Goal: Task Accomplishment & Management: Manage account settings

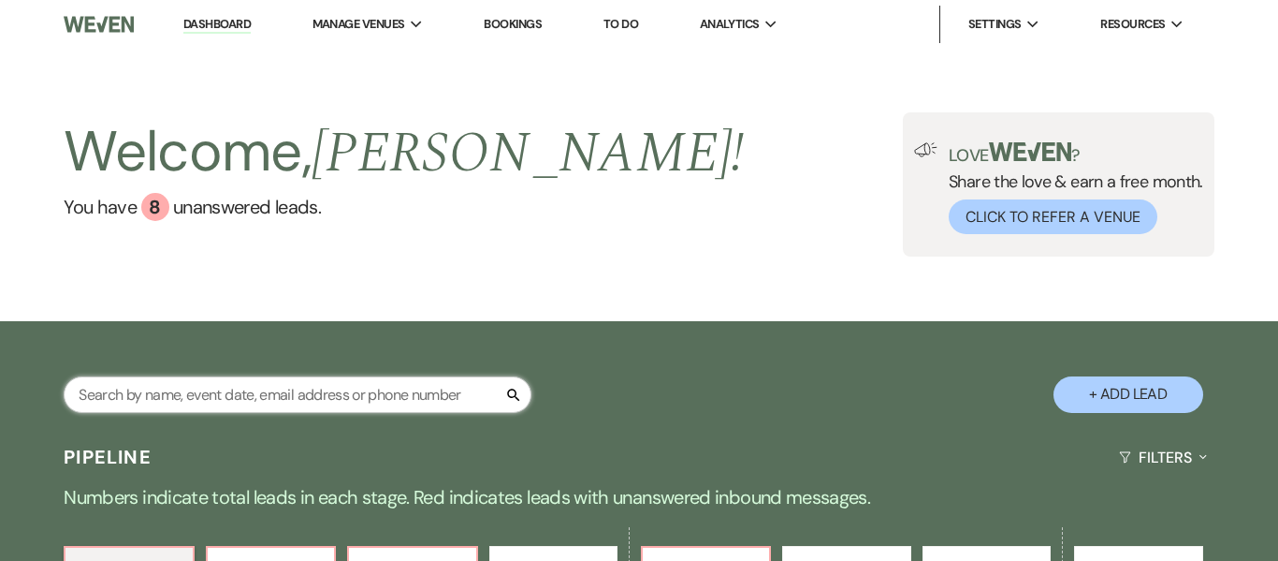
click at [348, 385] on input "text" at bounding box center [298, 394] width 468 height 36
type input "boo"
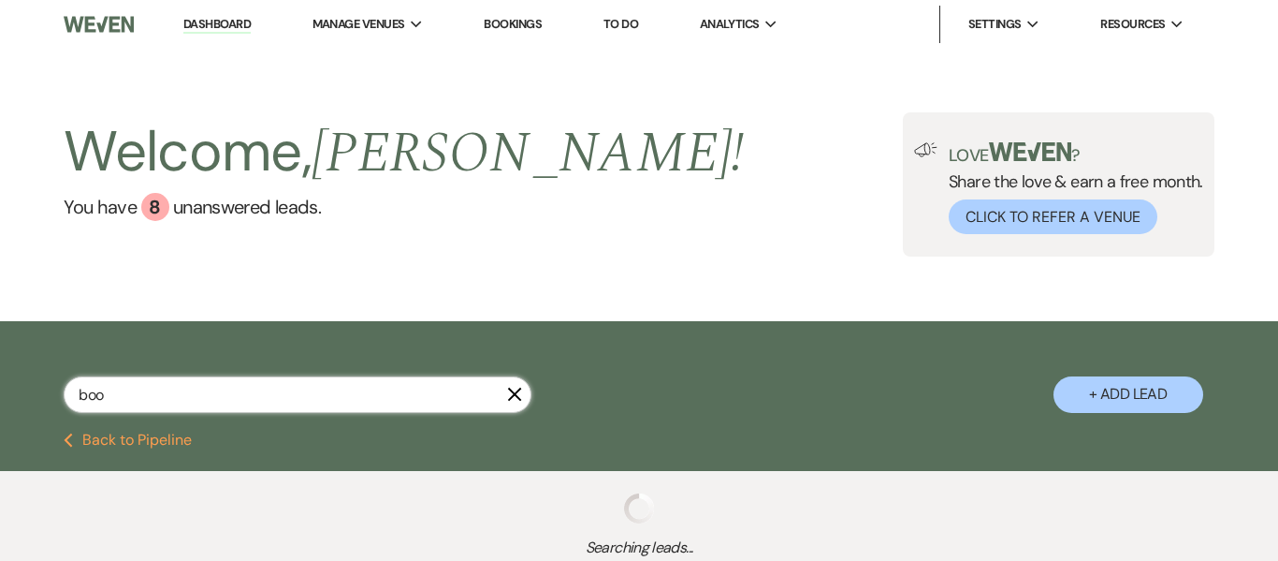
select select "8"
select select "5"
select select "8"
select select "5"
select select "8"
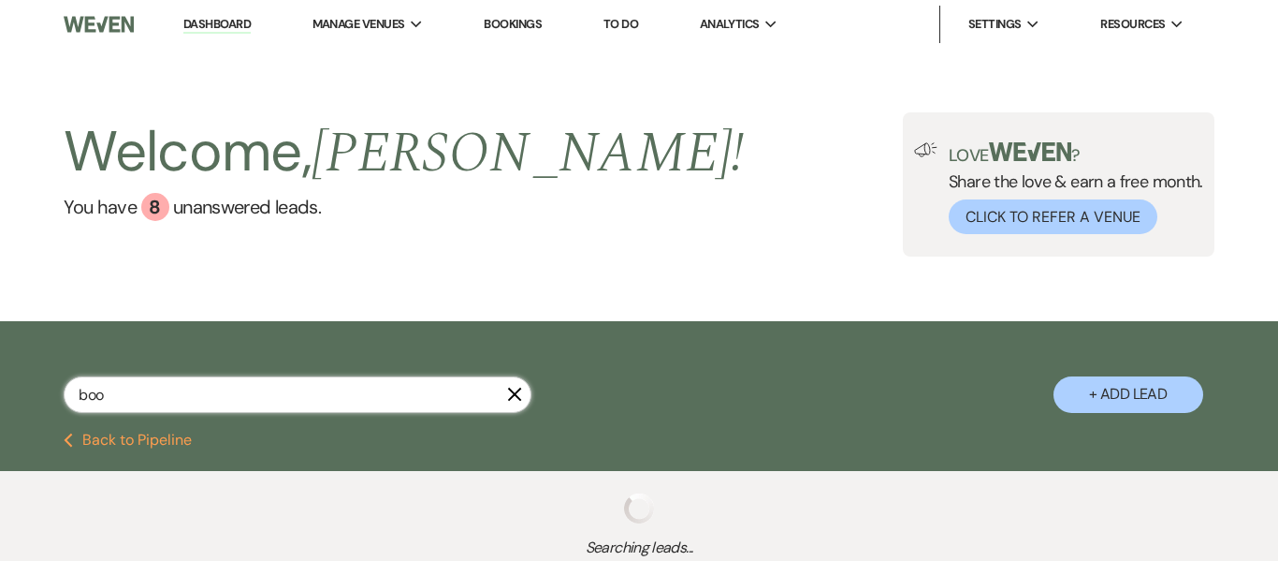
select select "1"
select select "5"
select select "8"
select select "4"
select select "8"
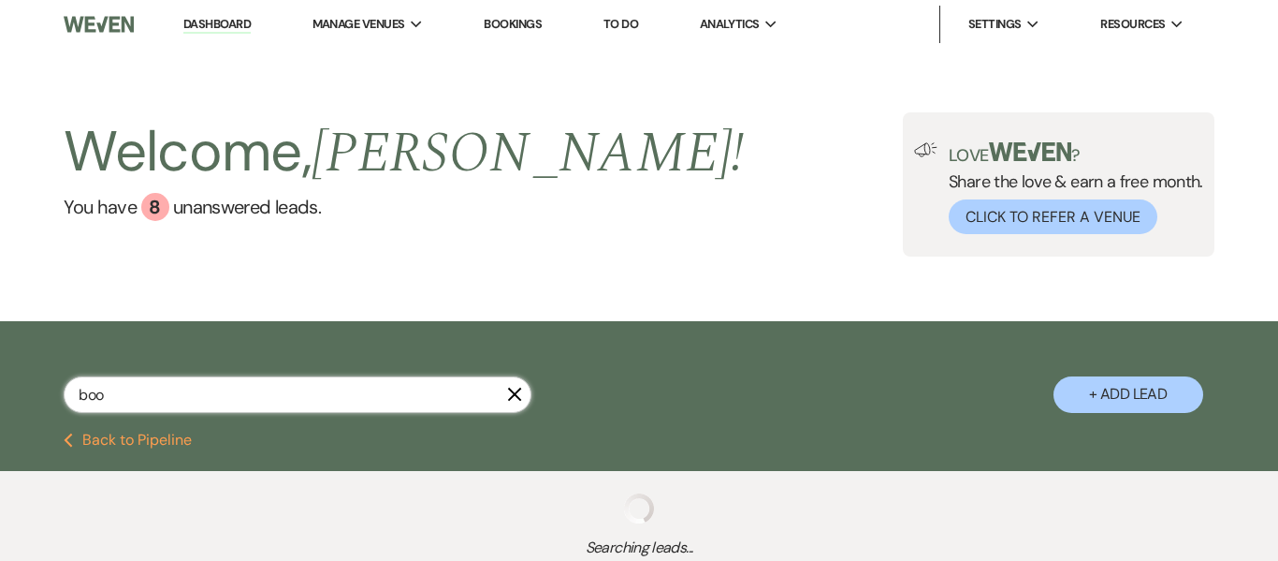
select select "5"
select select "8"
select select "5"
select select "8"
select select "5"
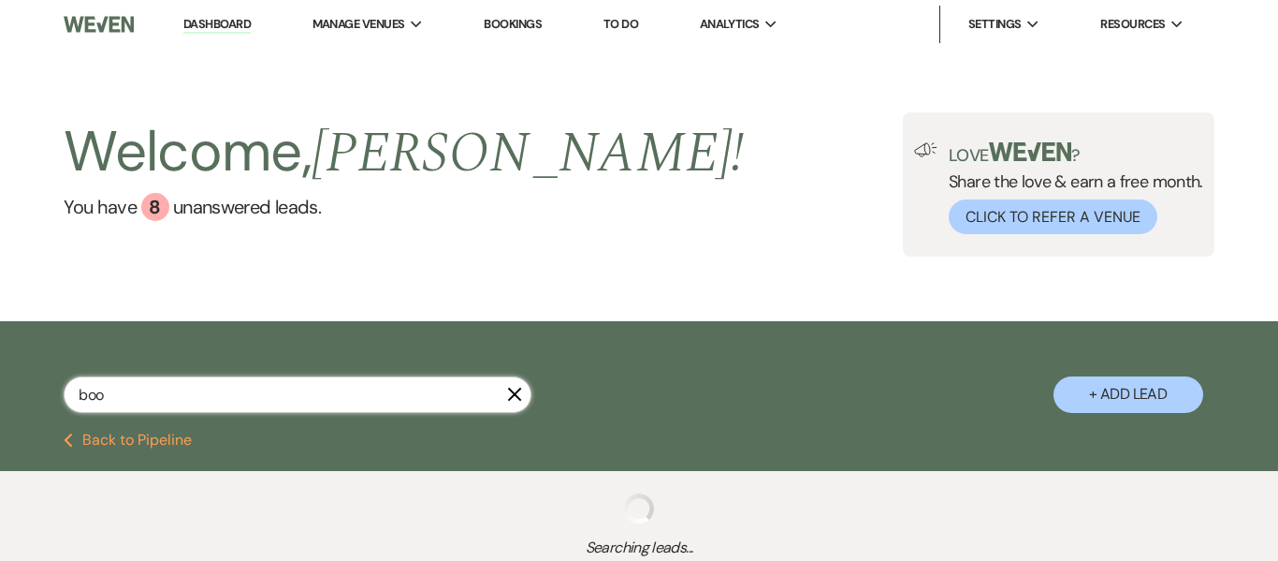
select select "4"
select select "8"
select select "1"
select select "8"
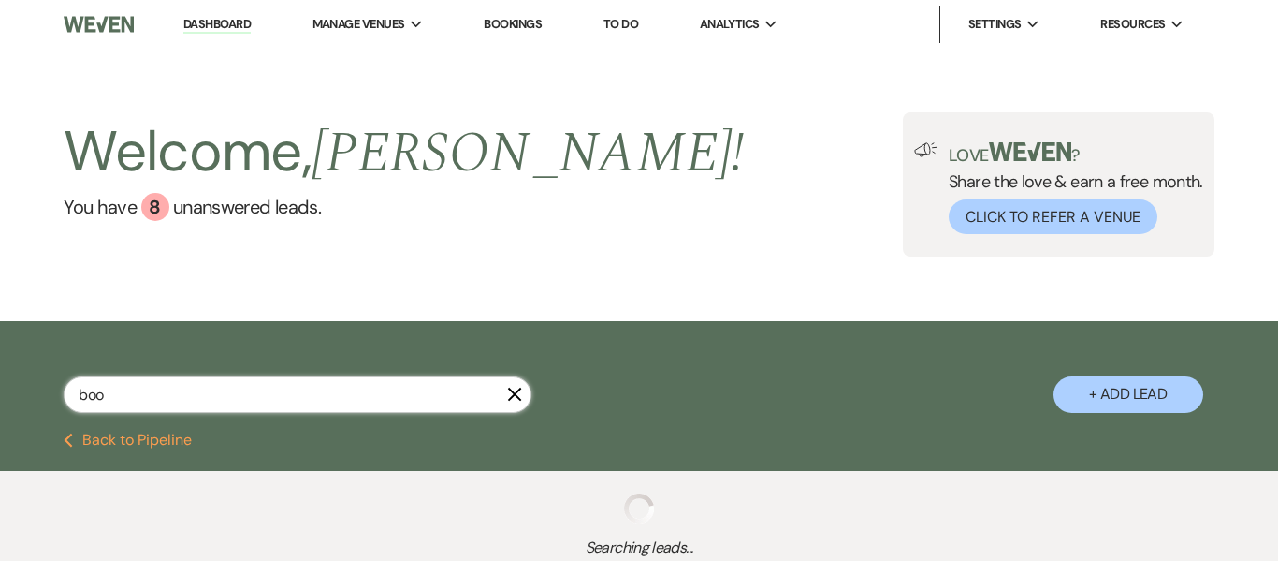
select select "9"
select select "8"
select select "5"
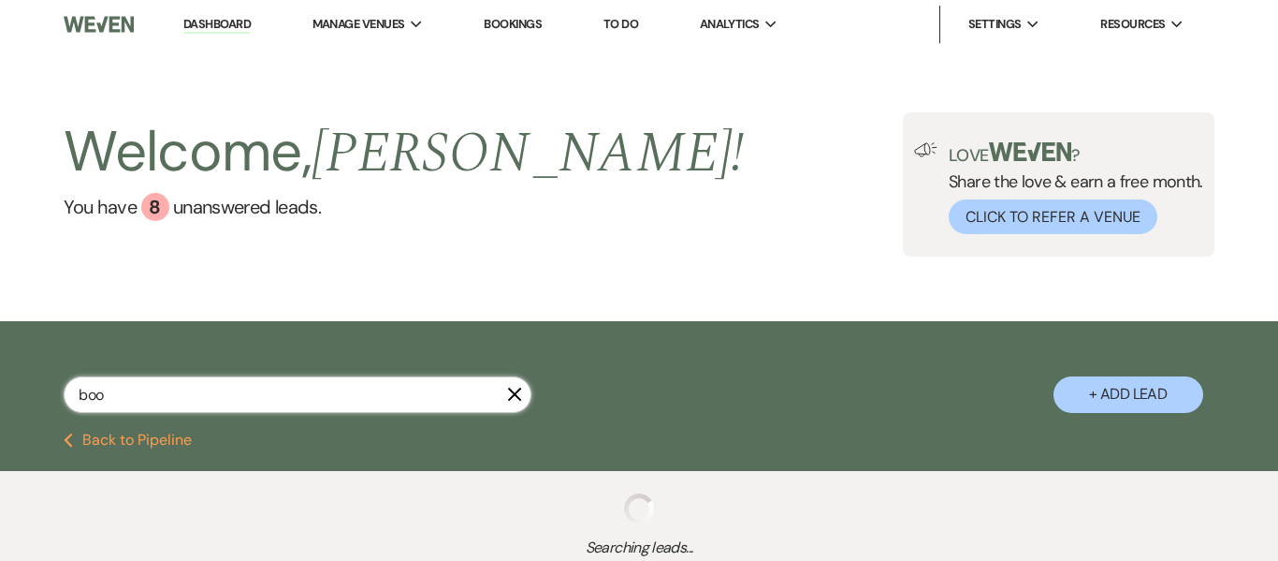
select select "8"
select select "5"
select select "8"
select select "1"
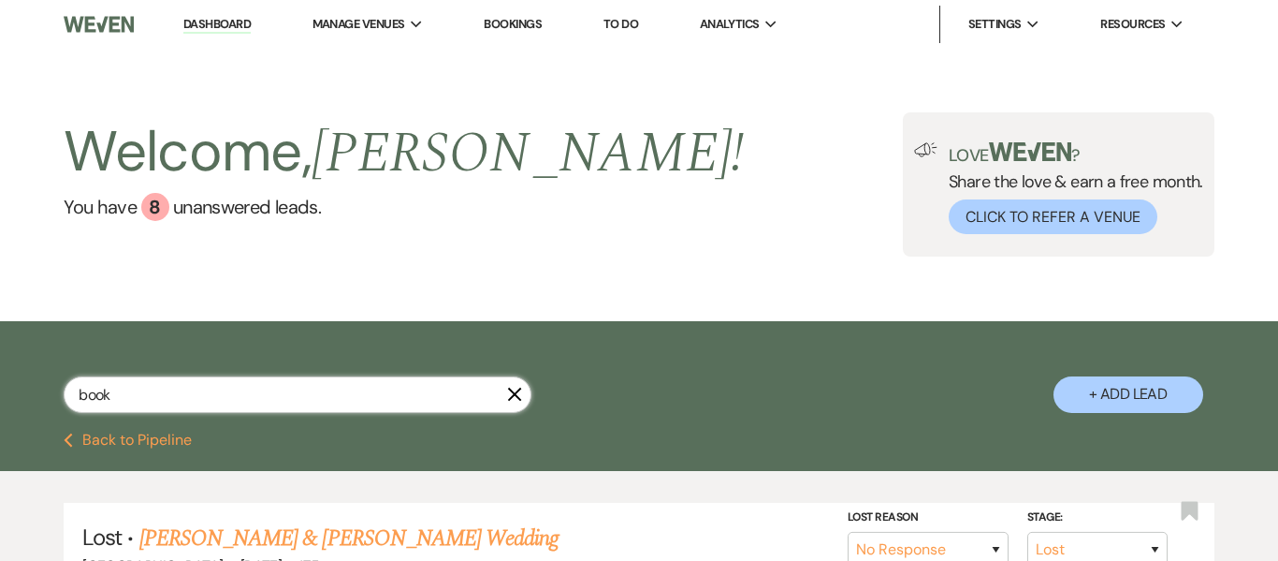
type input "book"
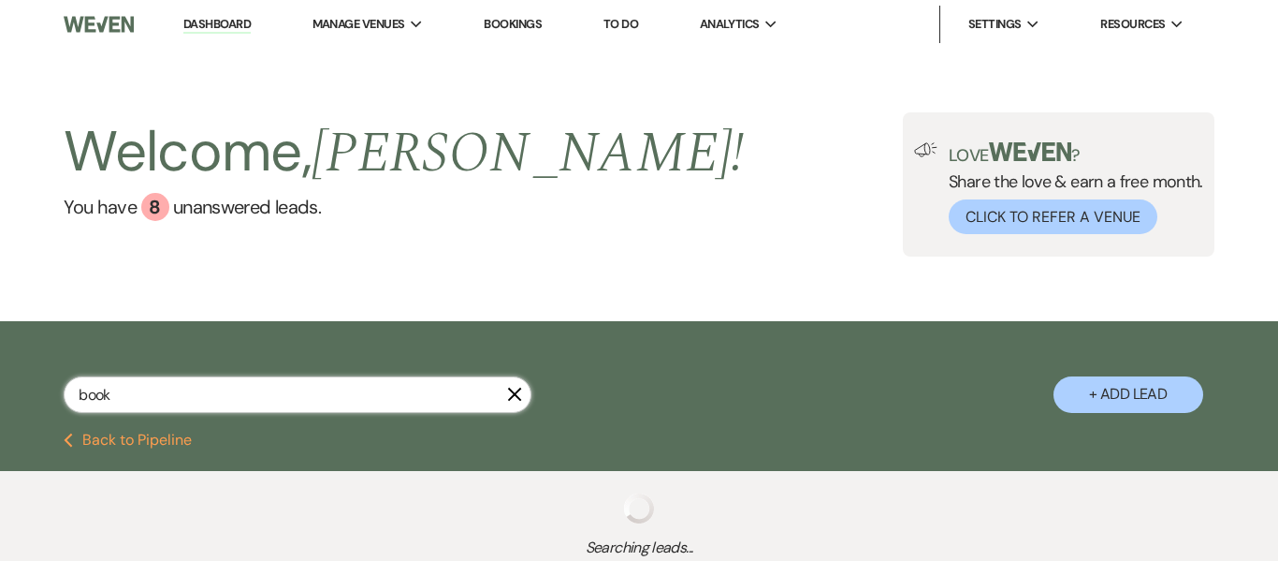
select select "8"
select select "5"
select select "8"
select select "5"
select select "8"
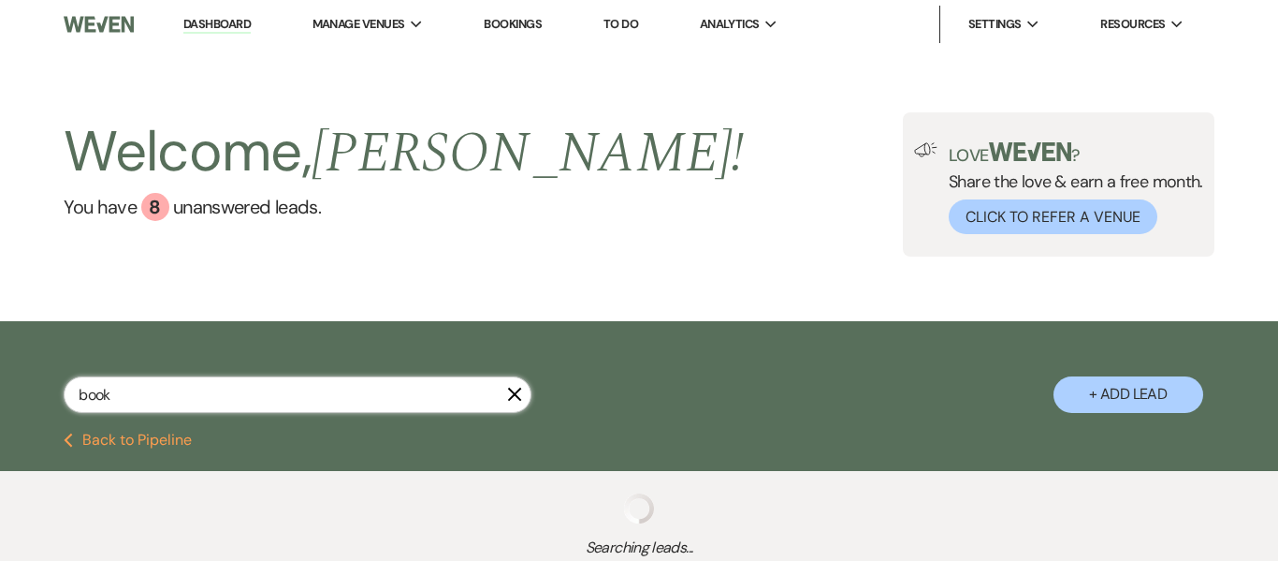
select select "1"
select select "5"
select select "4"
select select "8"
select select "5"
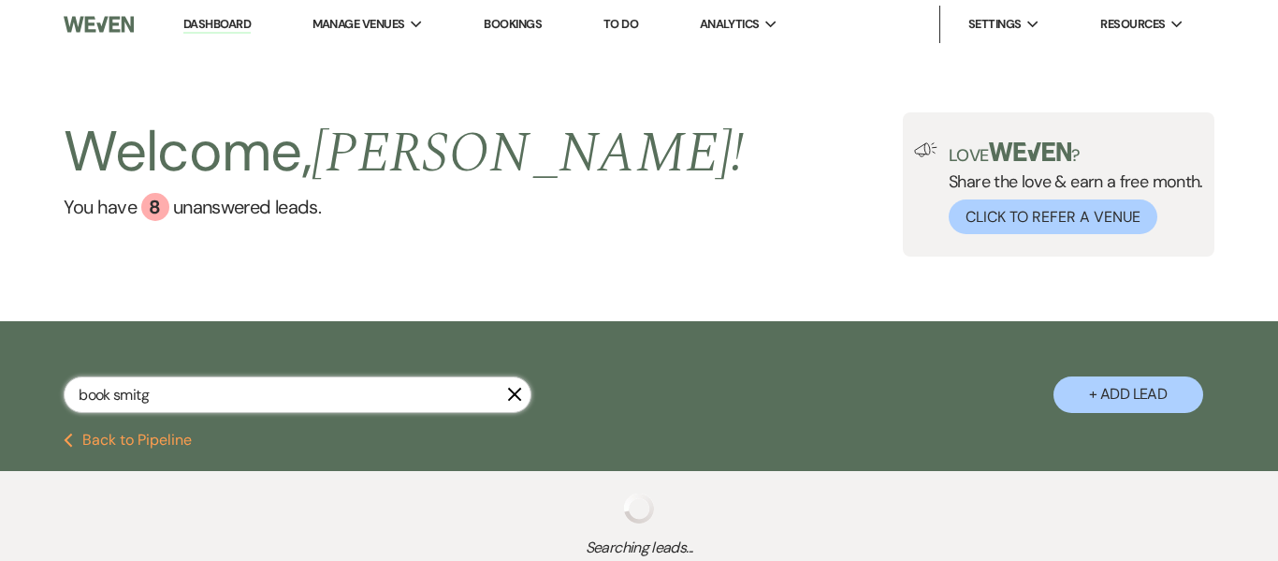
type input "book smitgh"
select select "8"
select select "5"
select select "4"
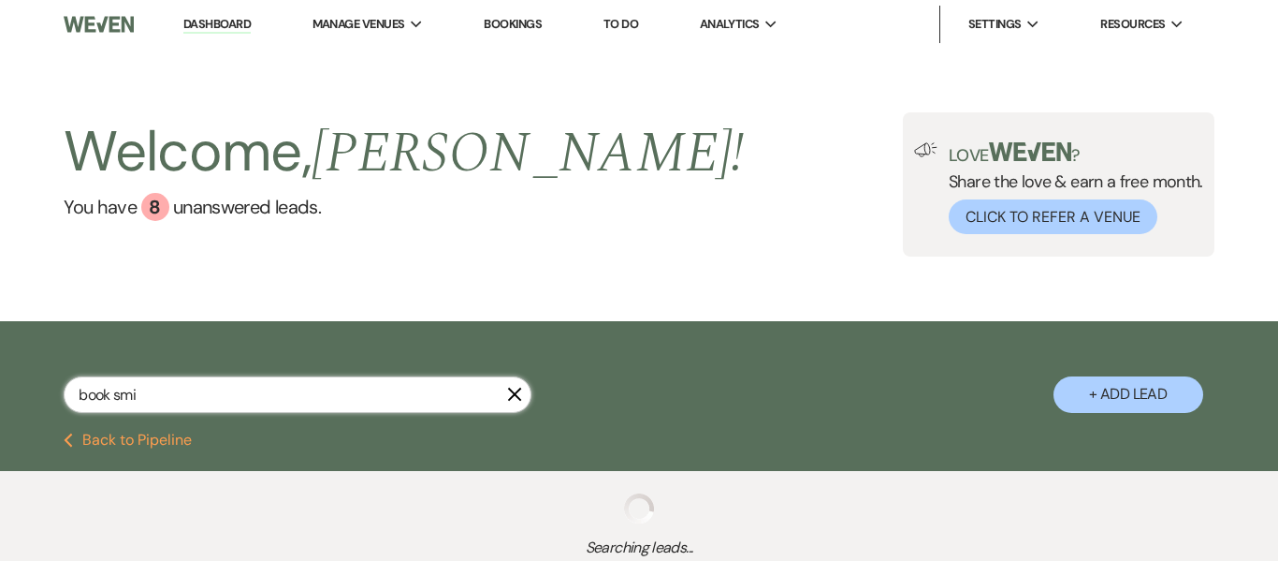
type input "book smit"
select select "8"
select select "5"
select select "8"
select select "5"
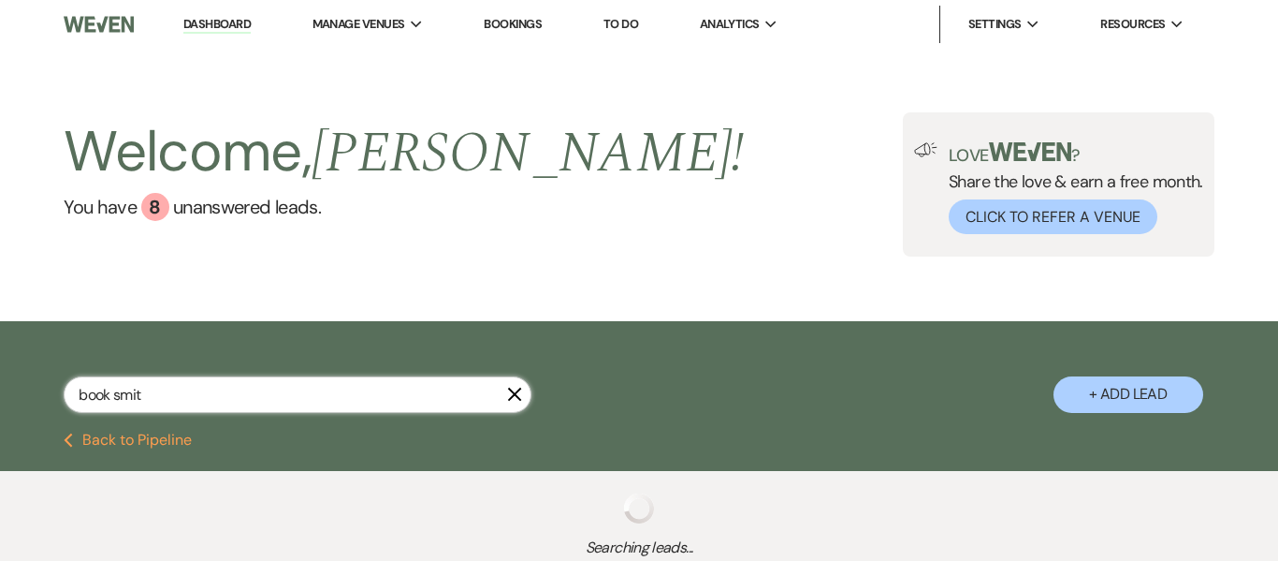
select select "9"
select select "8"
select select "4"
select select "8"
select select "5"
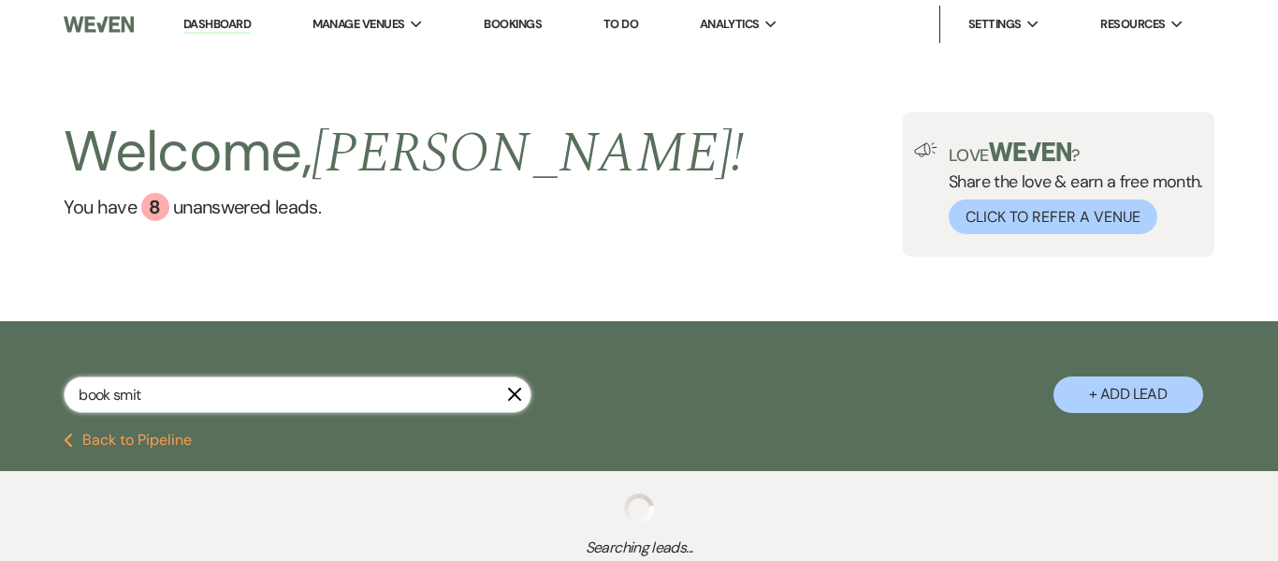
select select "8"
select select "6"
select select "8"
select select "5"
select select "9"
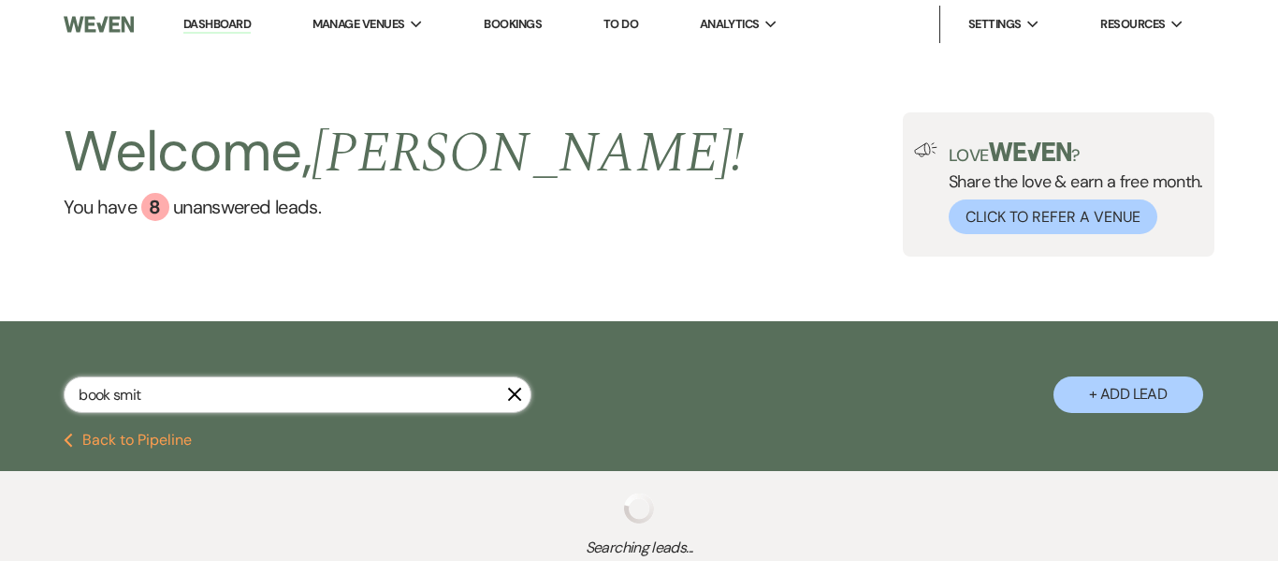
select select "8"
select select "5"
select select "8"
select select "4"
select select "8"
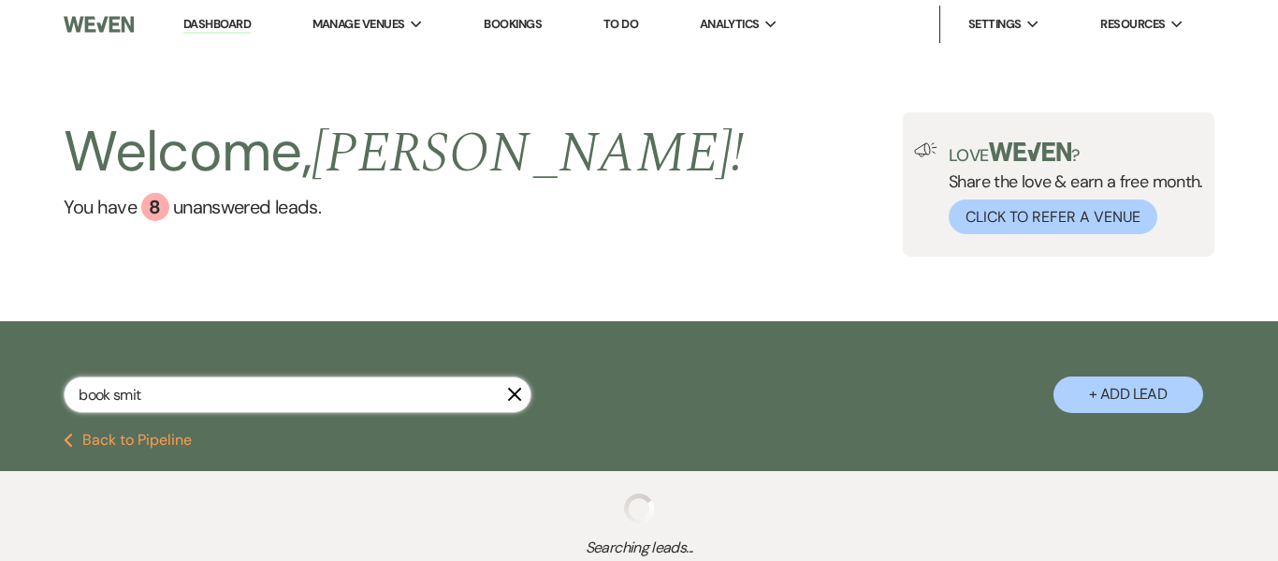
select select "5"
select select "2"
select select "8"
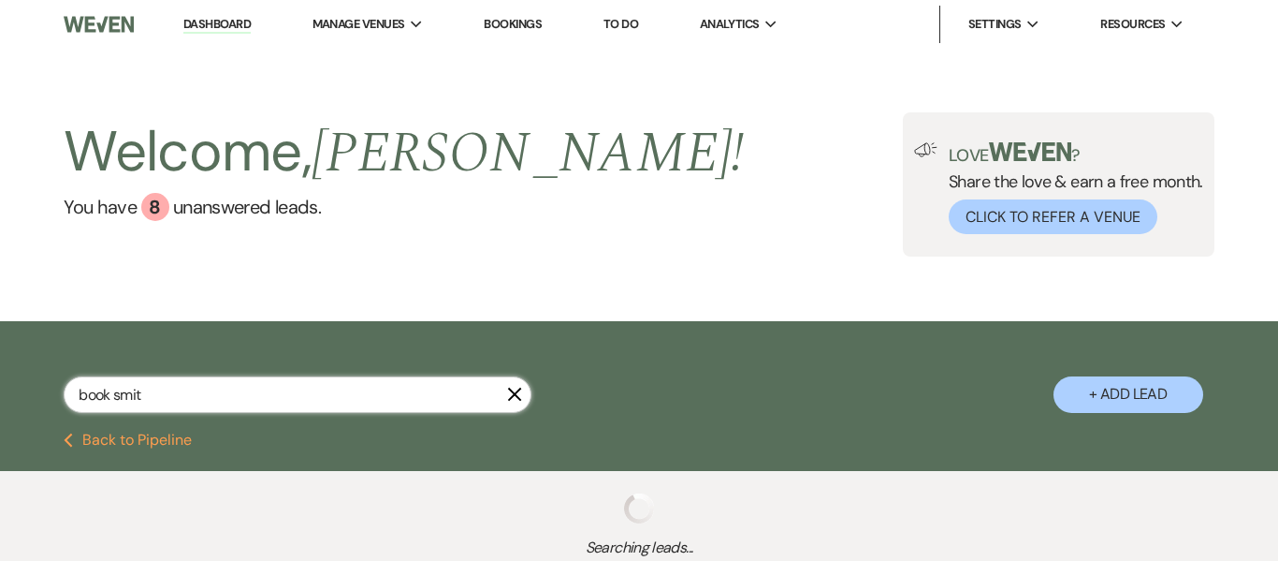
select select "3"
select select "2"
select select "8"
select select "5"
select select "9"
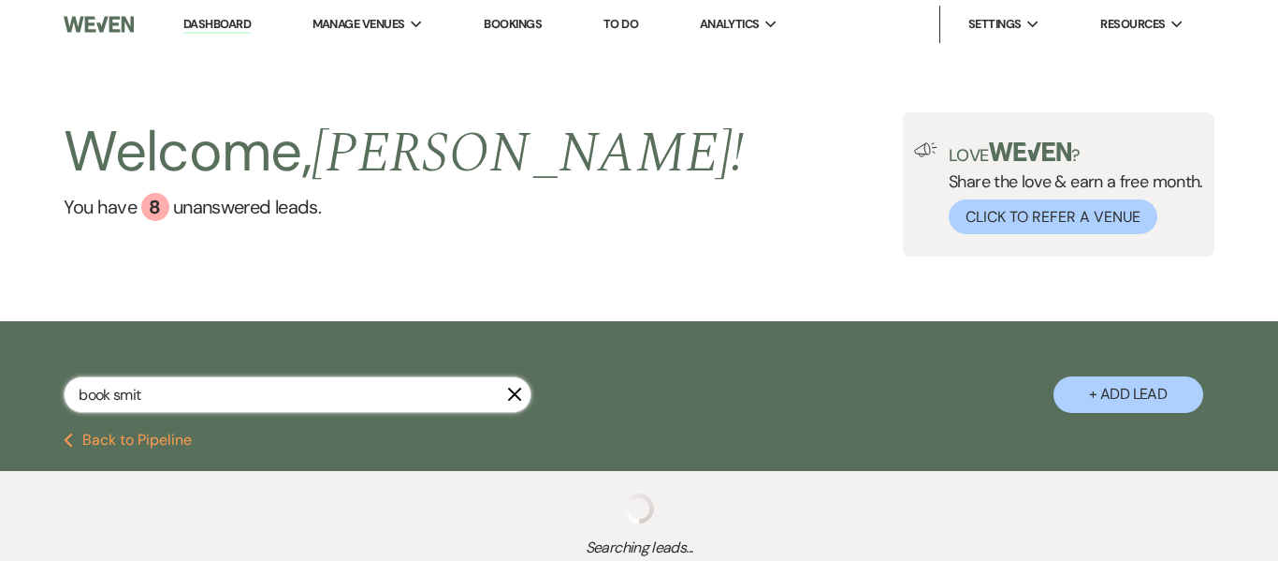
select select "2"
select select "8"
select select "5"
select select "8"
select select "5"
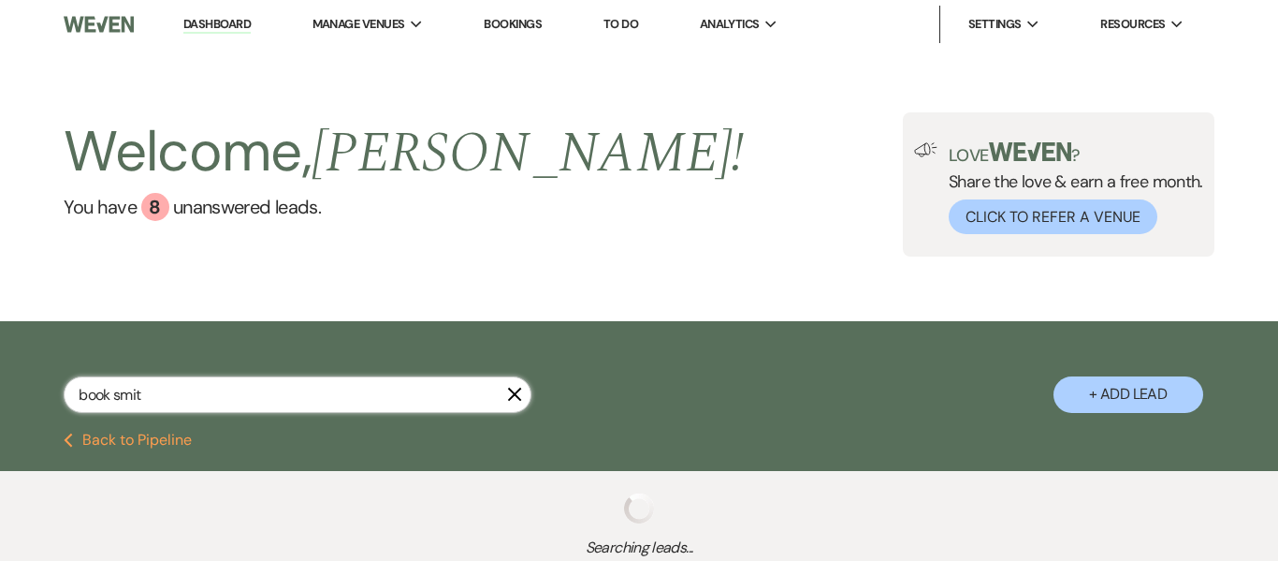
select select "2"
select select "8"
select select "5"
select select "8"
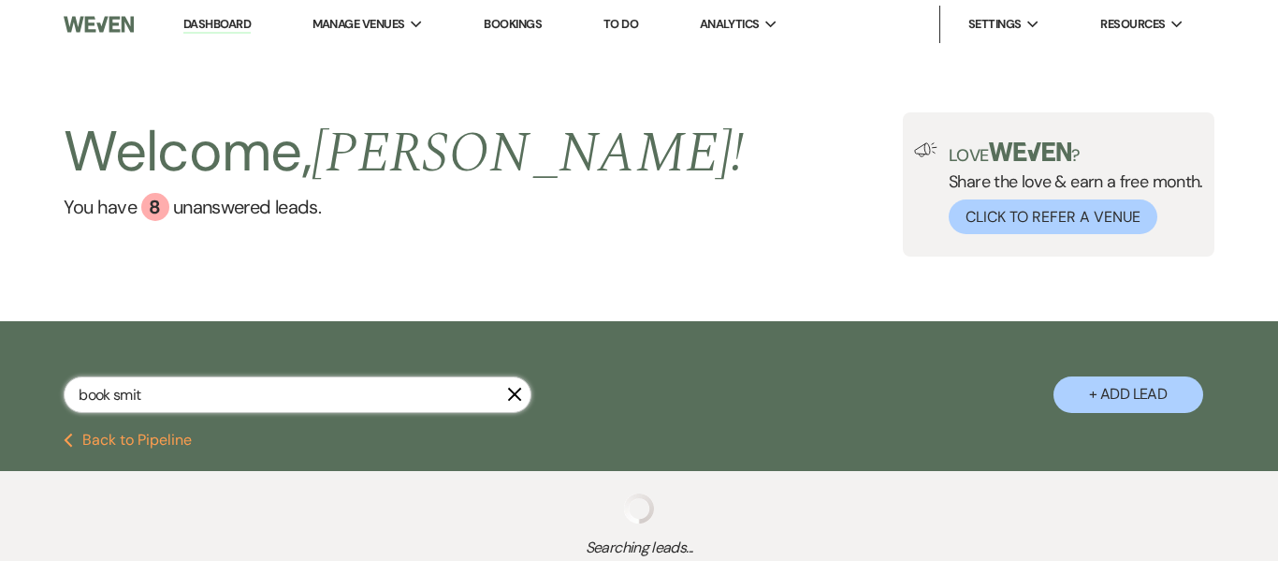
select select "5"
select select "8"
select select "5"
select select "8"
select select "5"
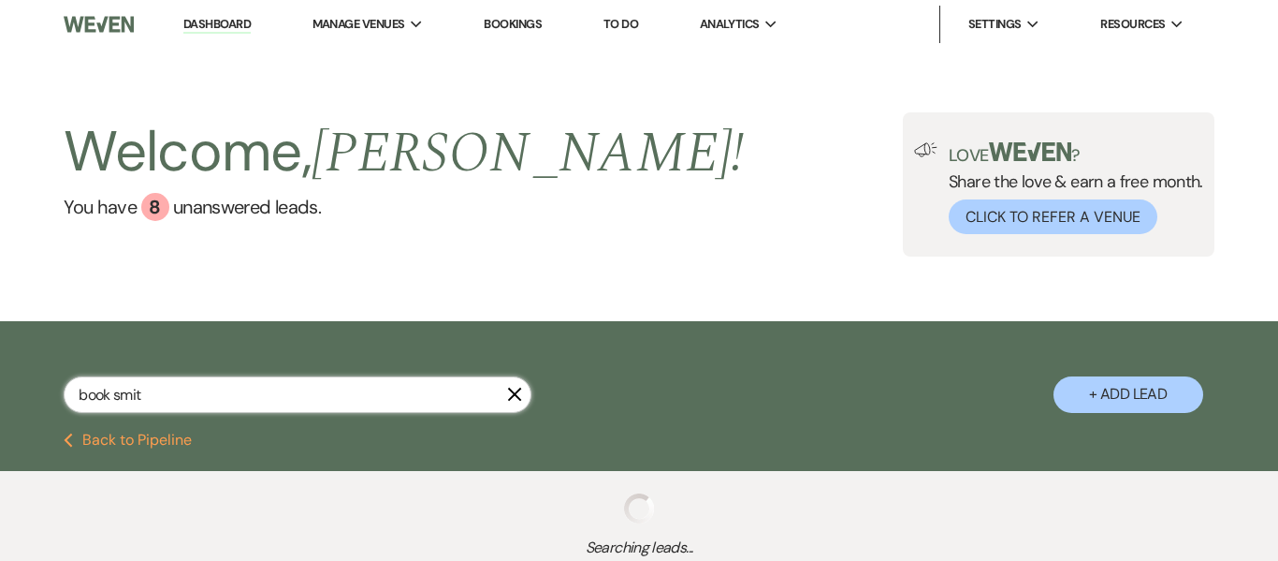
select select "8"
select select "7"
select select "8"
select select "5"
select select "8"
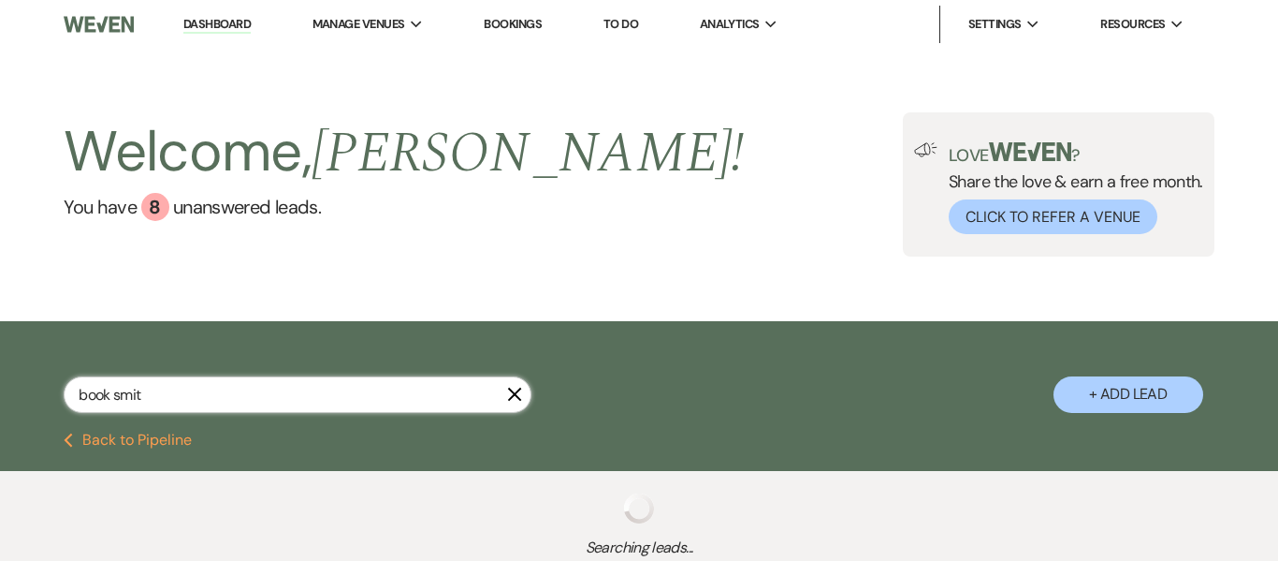
select select "5"
select select "8"
select select "5"
select select "8"
select select "5"
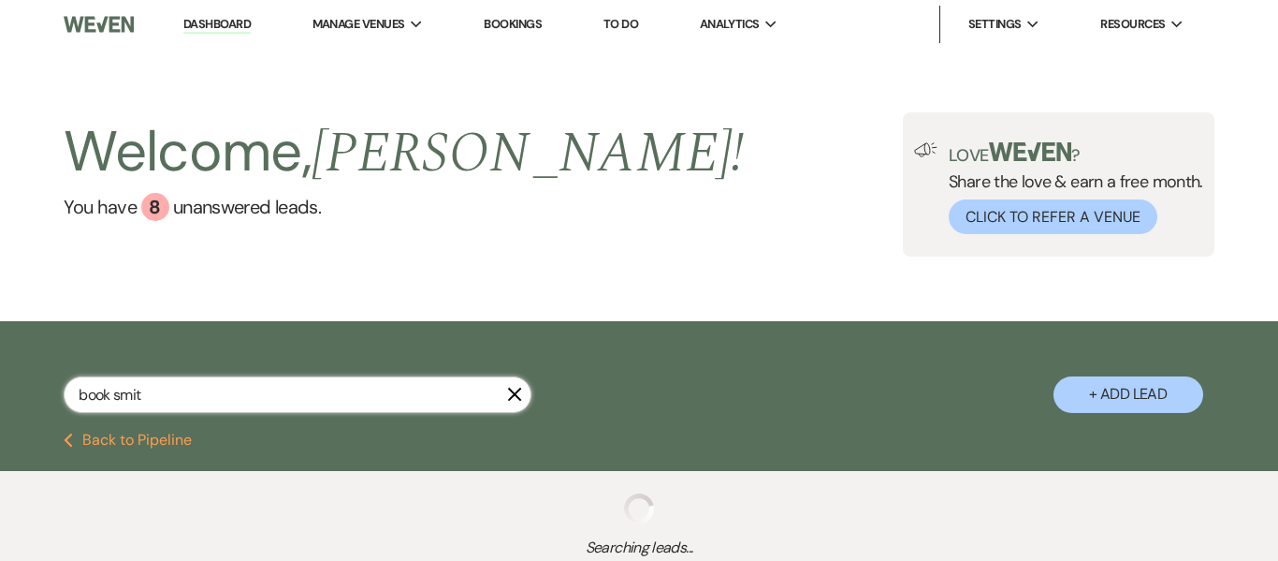
select select "8"
select select "11"
select select "8"
select select "5"
select select "4"
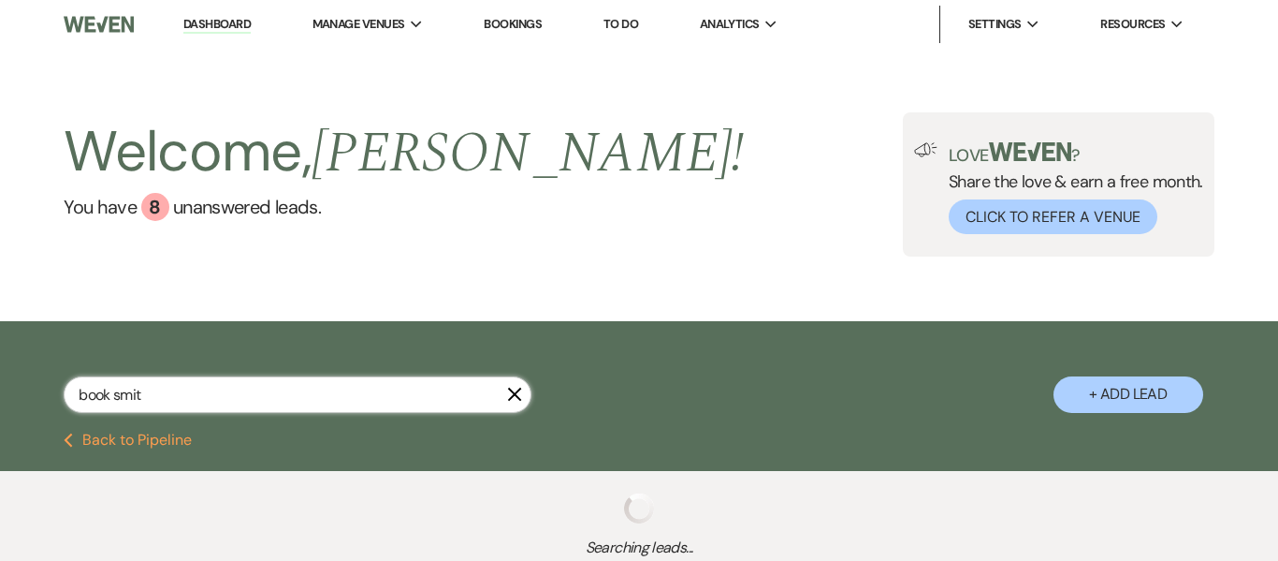
select select "4"
select select "8"
select select "6"
select select "8"
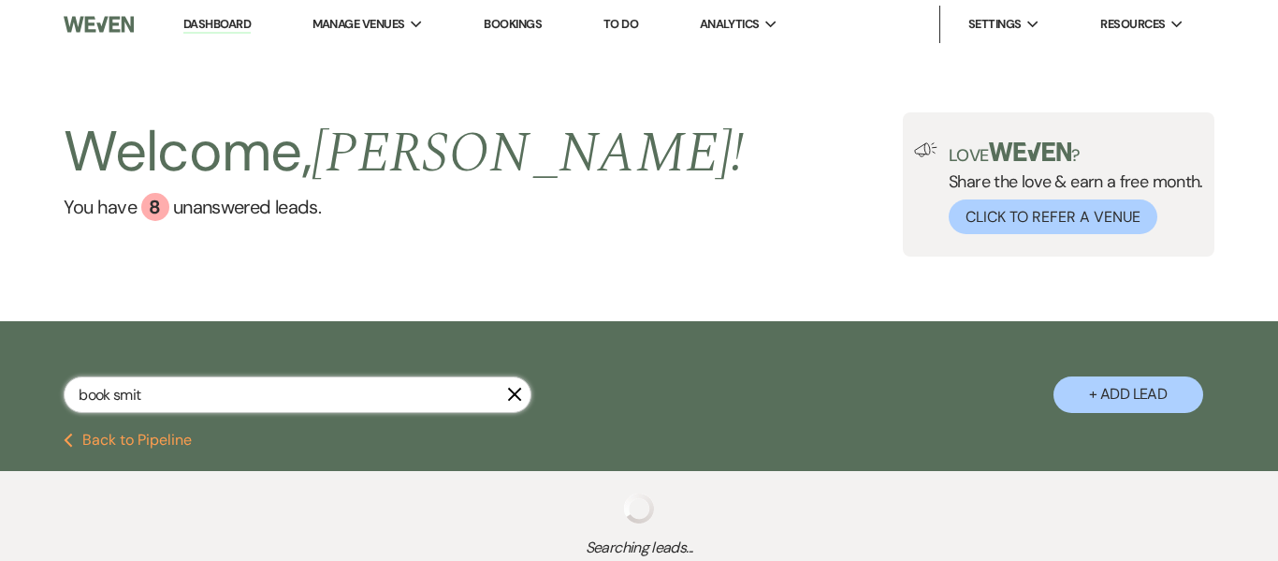
select select "5"
select select "8"
select select "5"
select select "8"
select select "5"
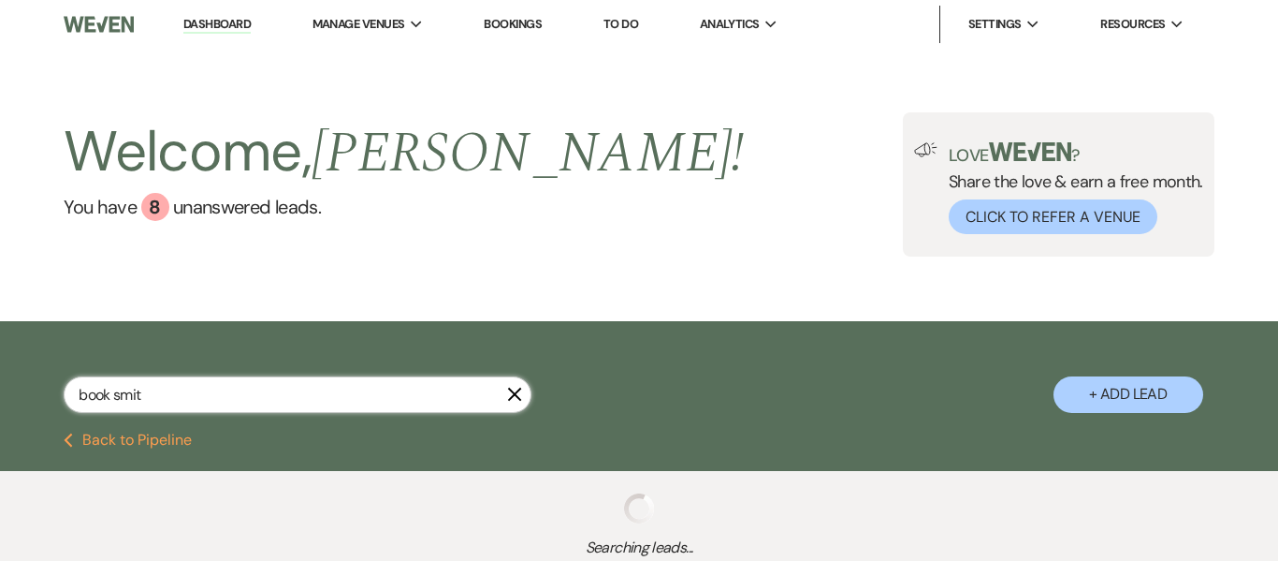
select select "8"
select select "6"
select select "8"
select select "5"
select select "8"
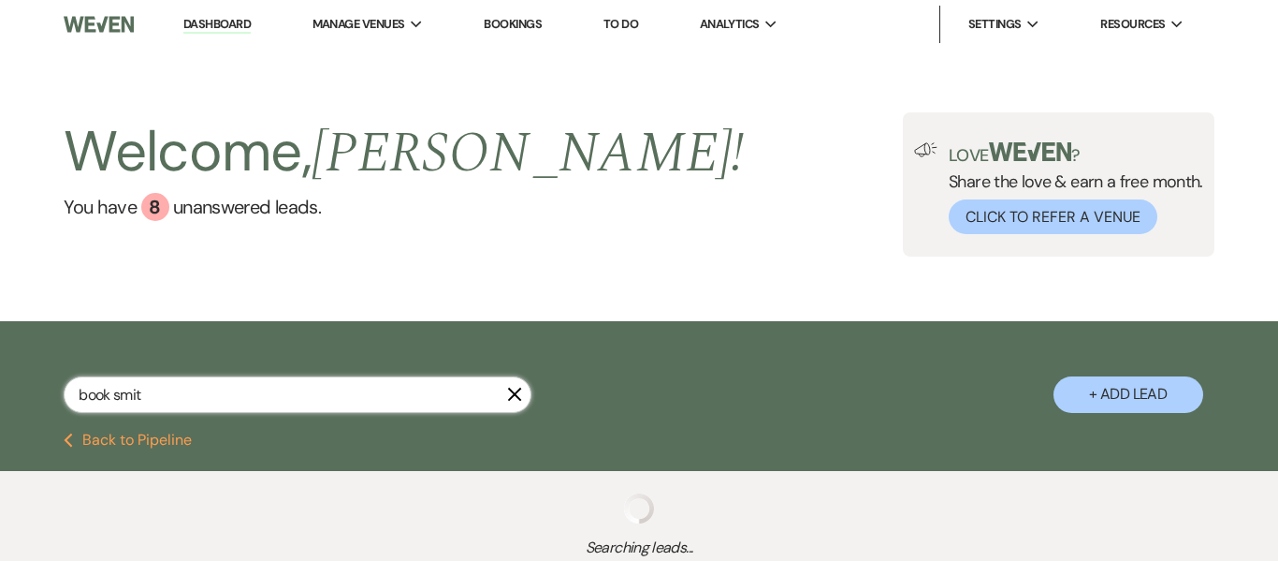
select select "5"
select select "8"
select select "5"
select select "8"
select select "5"
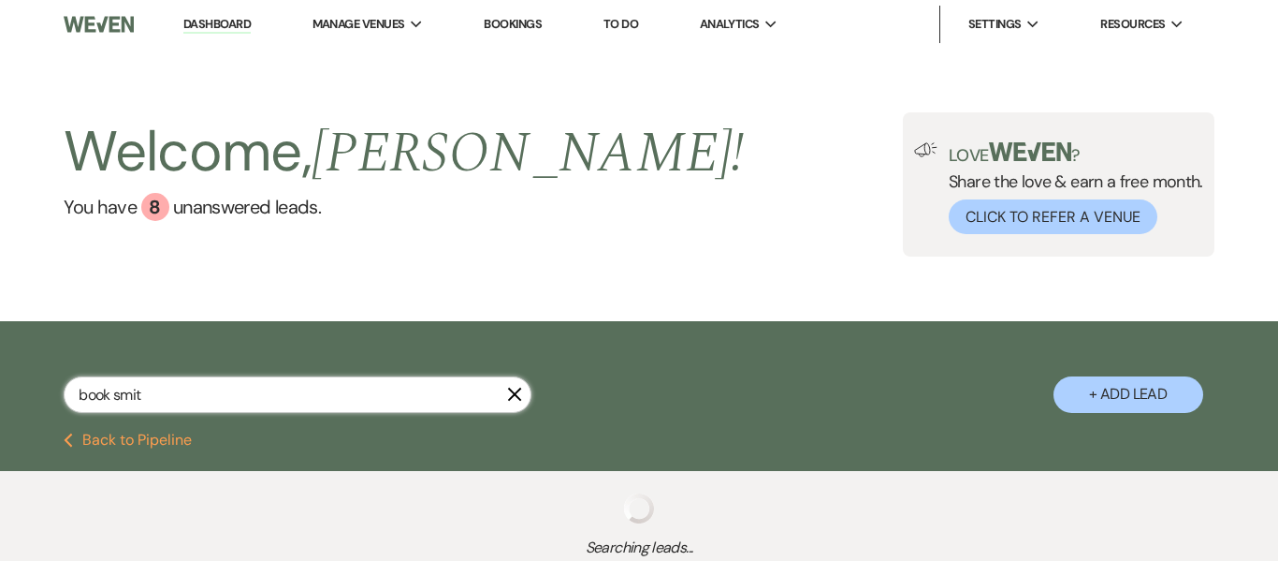
select select "8"
select select "5"
select select "8"
select select "5"
select select "8"
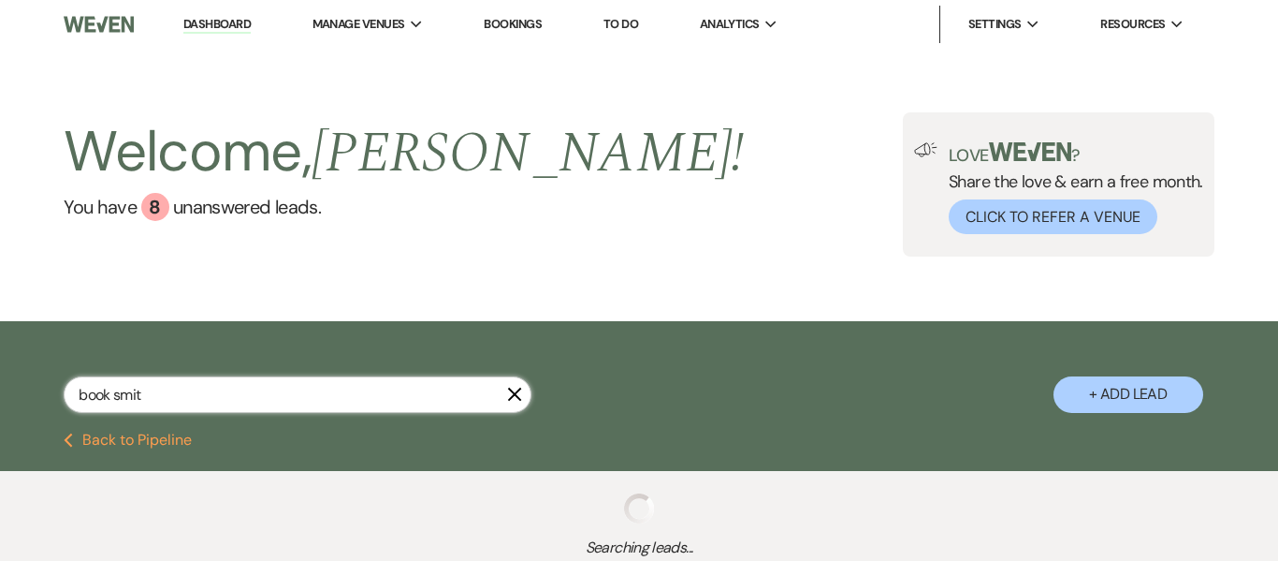
select select "5"
select select "8"
select select "6"
select select "8"
select select "5"
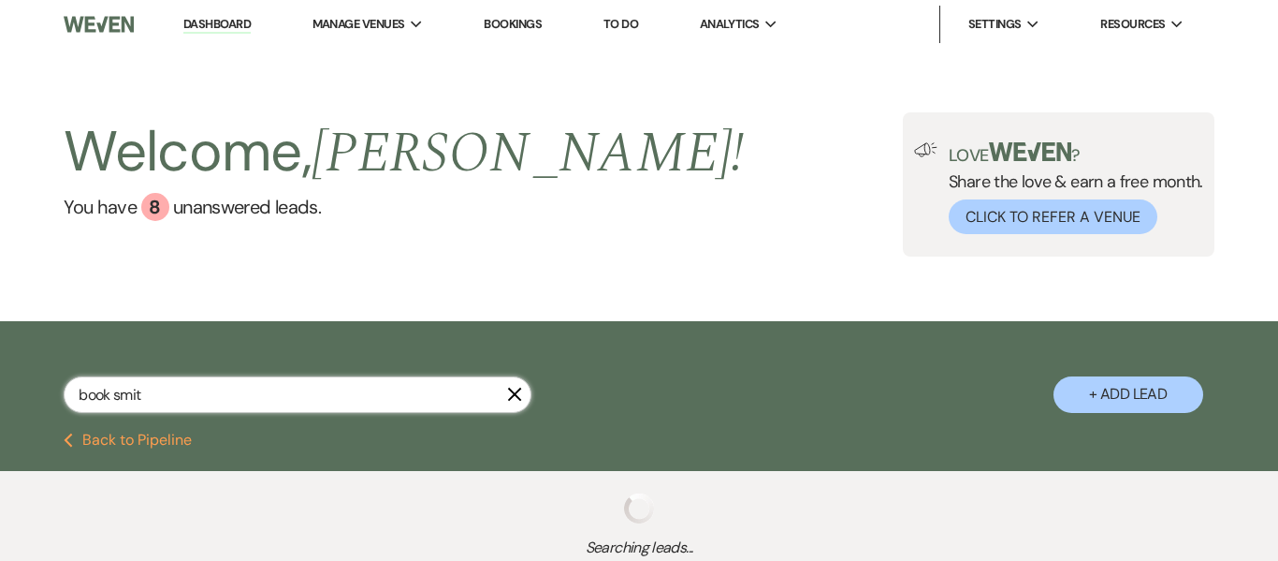
select select "8"
select select "5"
select select "8"
select select "5"
select select "8"
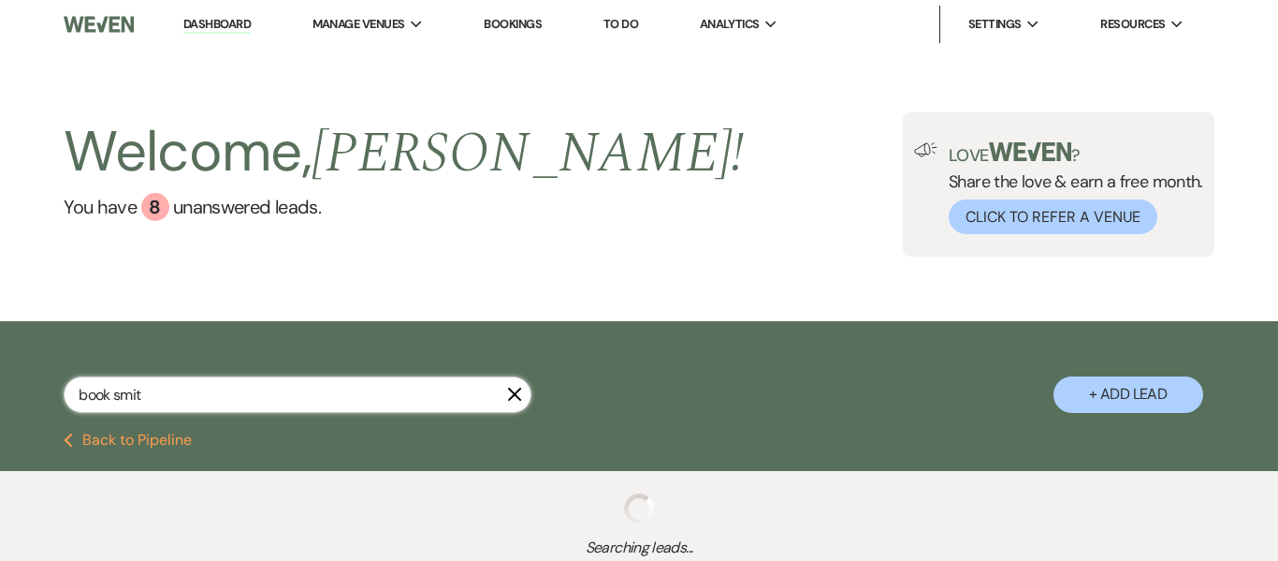
select select "8"
select select "1"
select select "8"
select select "5"
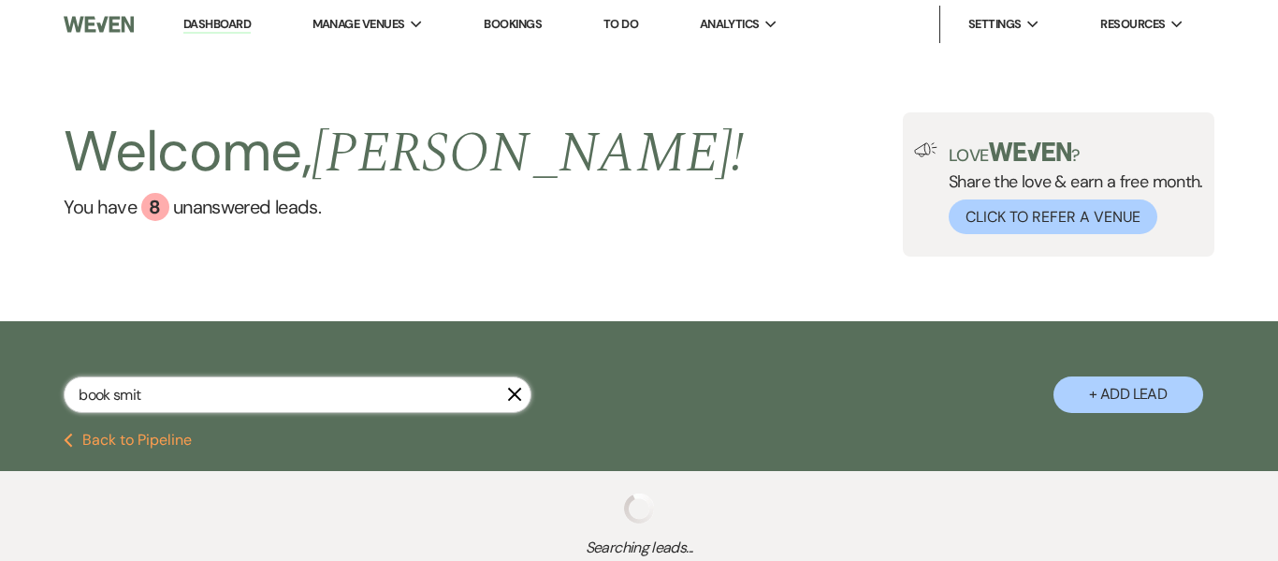
select select "8"
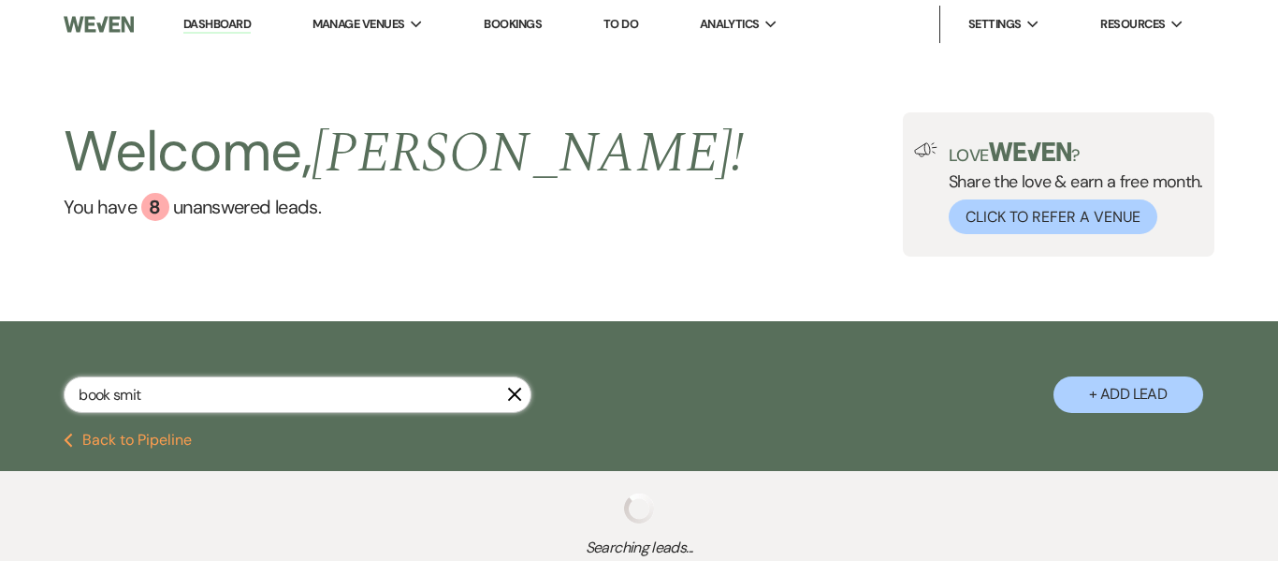
select select "8"
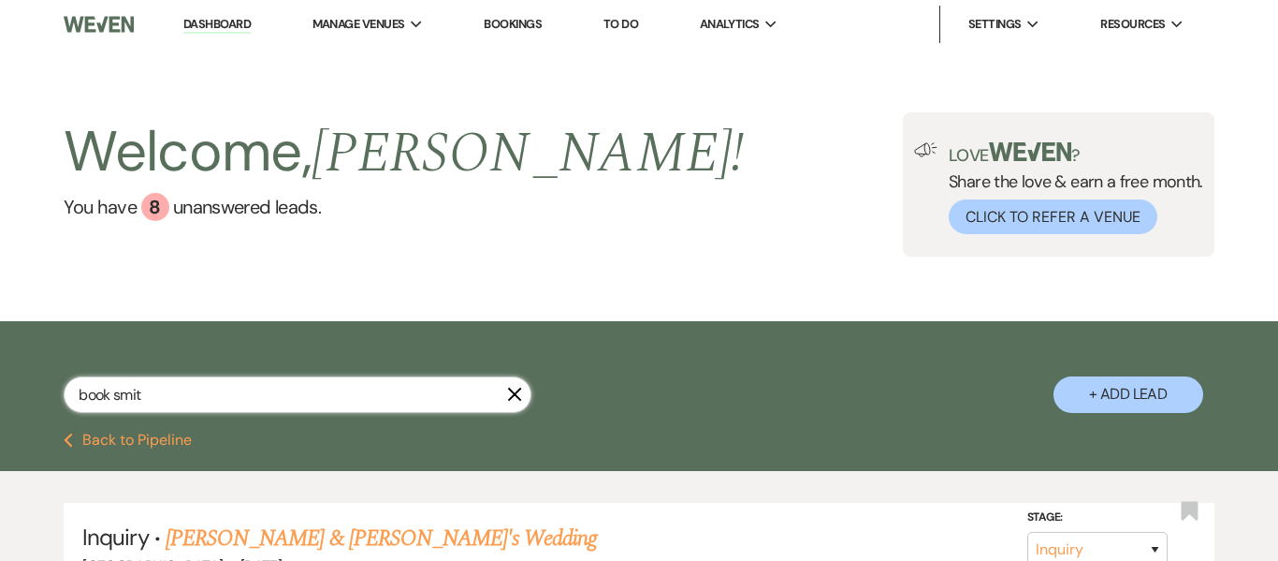
type input "book [PERSON_NAME]"
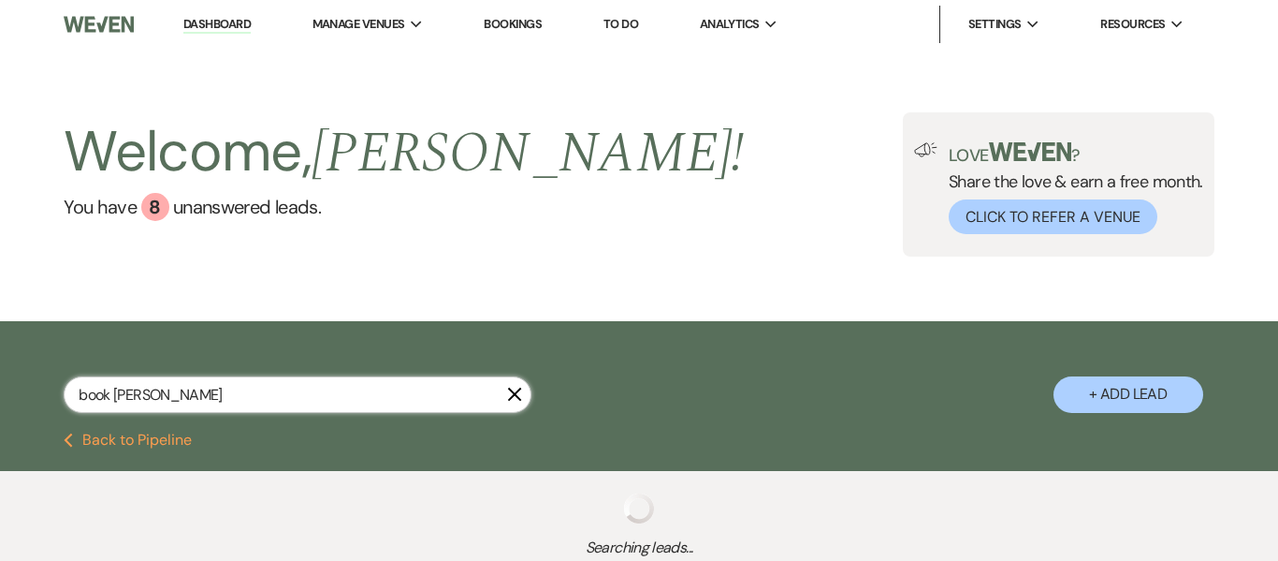
select select "8"
select select "5"
select select "8"
select select "5"
select select "9"
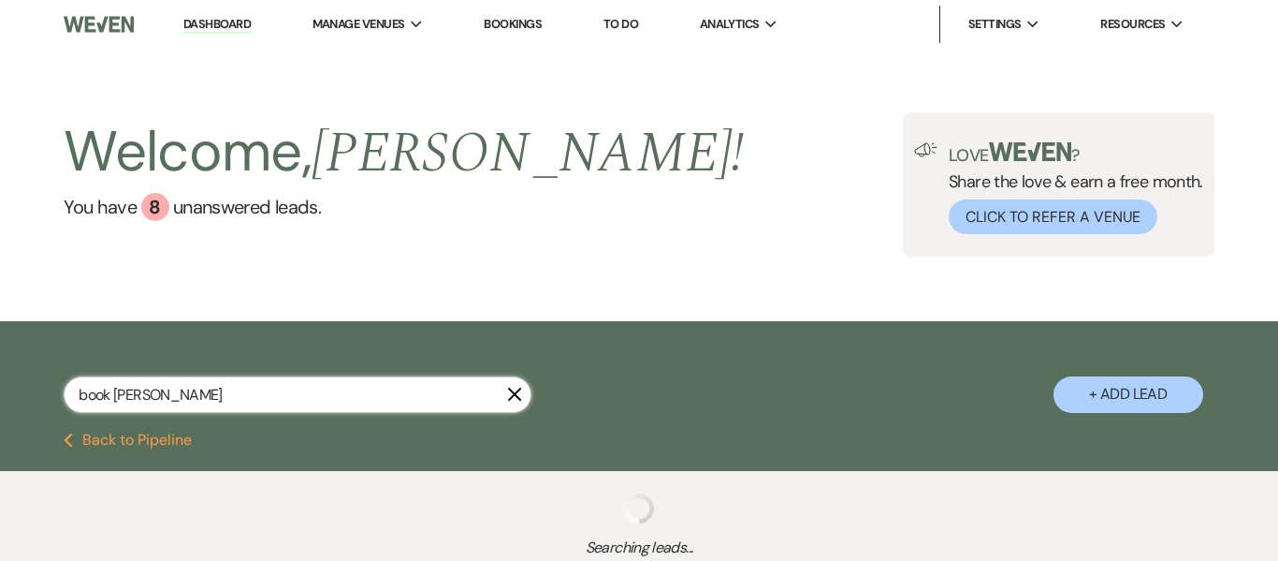
select select "8"
select select "4"
select select "8"
select select "5"
select select "8"
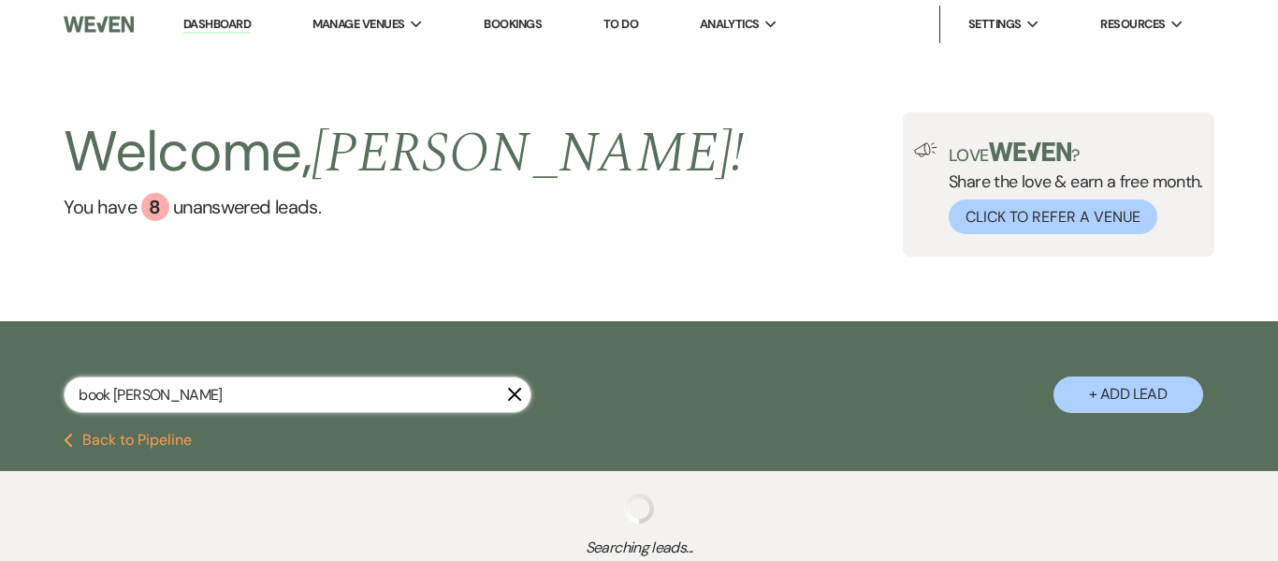
select select "6"
select select "8"
select select "5"
select select "9"
select select "8"
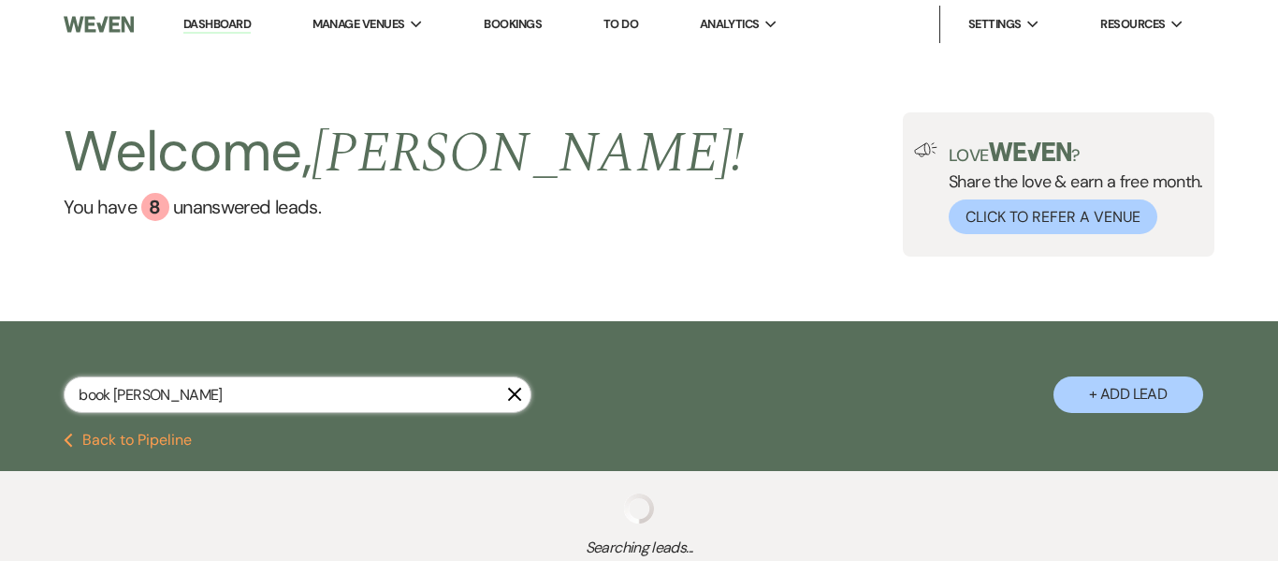
select select "5"
select select "8"
select select "4"
select select "8"
select select "5"
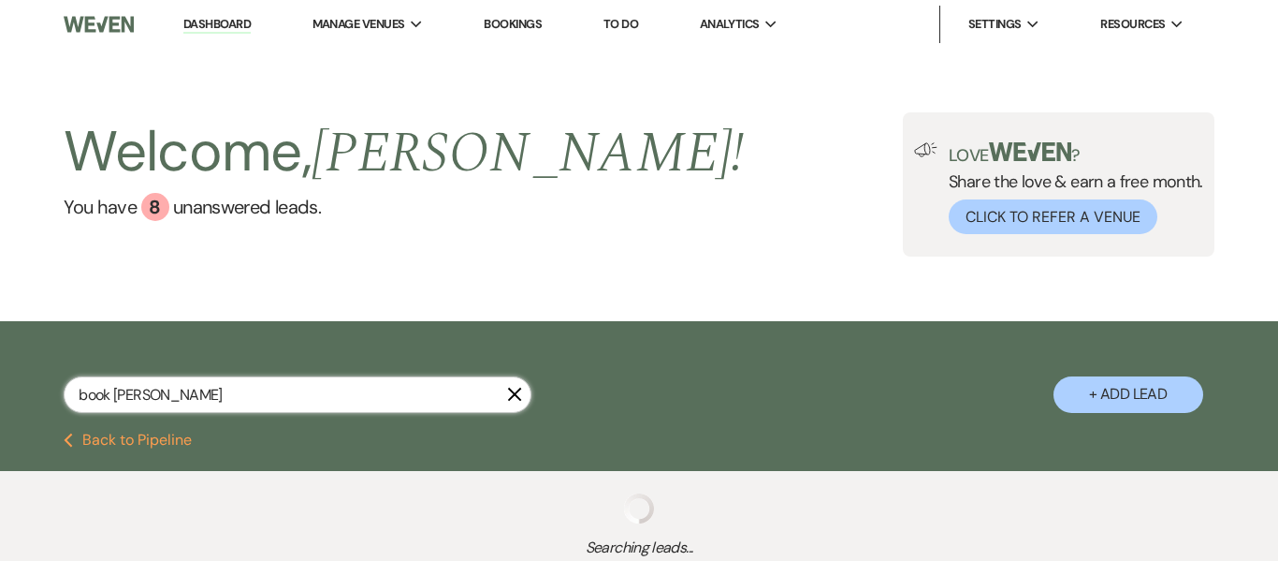
select select "5"
select select "2"
select select "8"
select select "3"
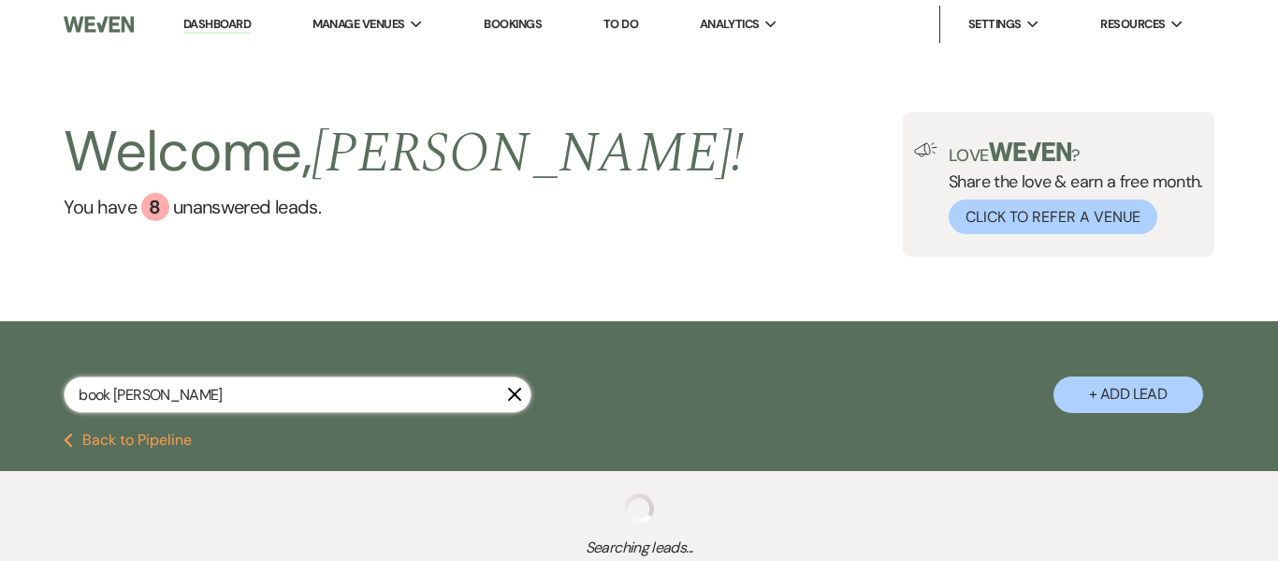
select select "2"
select select "8"
select select "5"
select select "9"
select select "2"
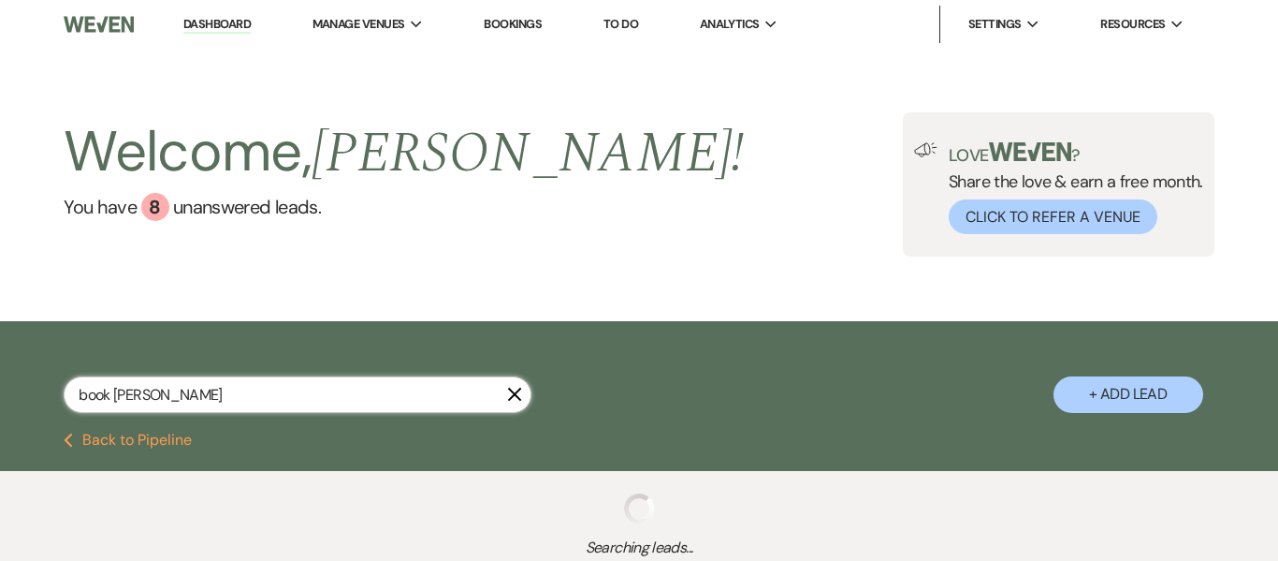
select select "8"
select select "5"
select select "8"
select select "5"
select select "2"
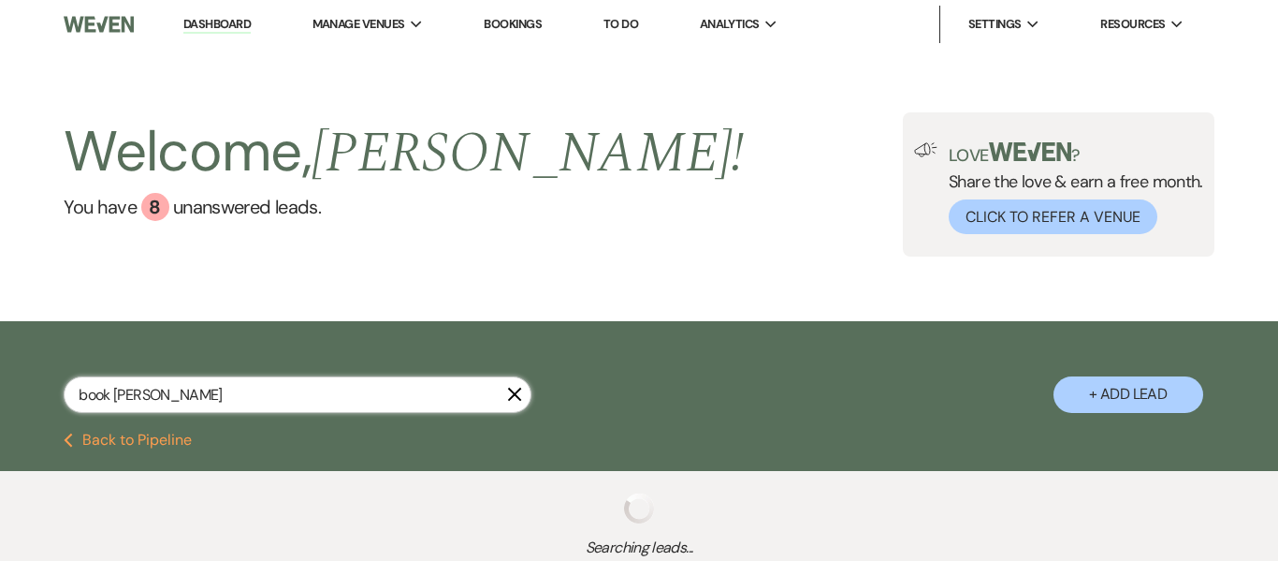
select select "2"
select select "8"
select select "5"
select select "8"
select select "5"
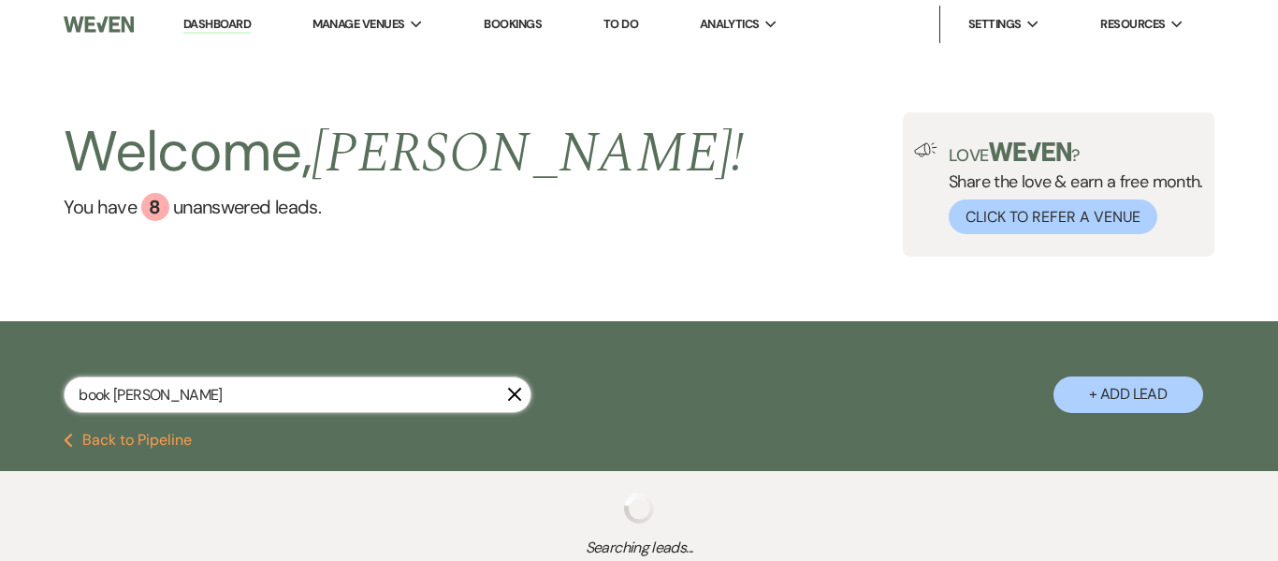
select select "8"
select select "5"
select select "8"
select select "5"
select select "8"
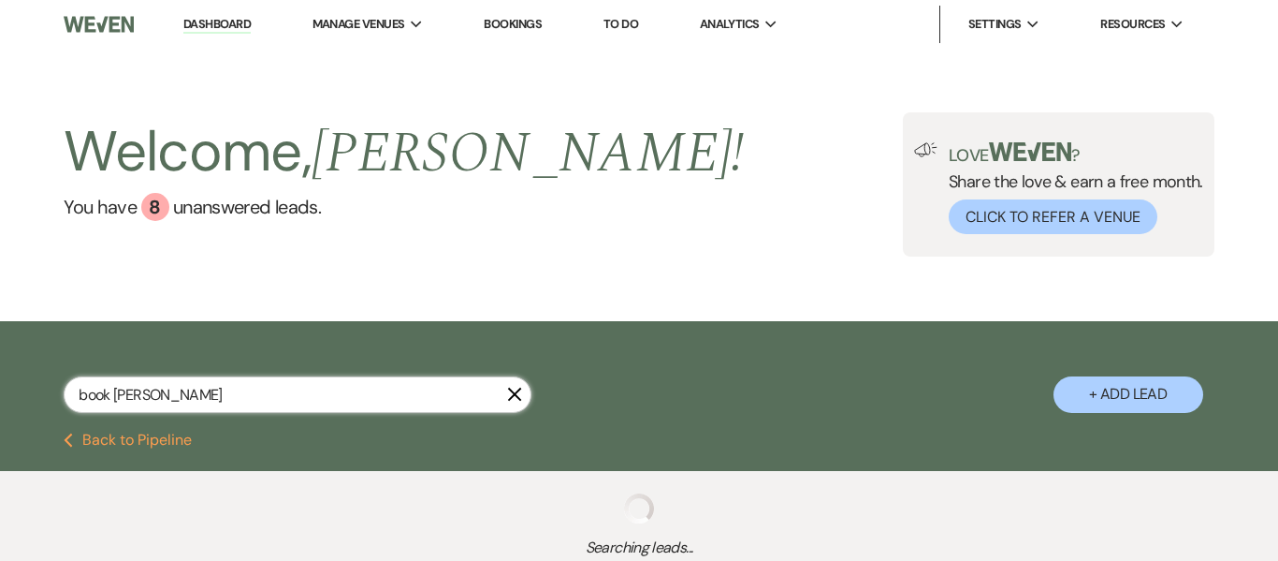
select select "7"
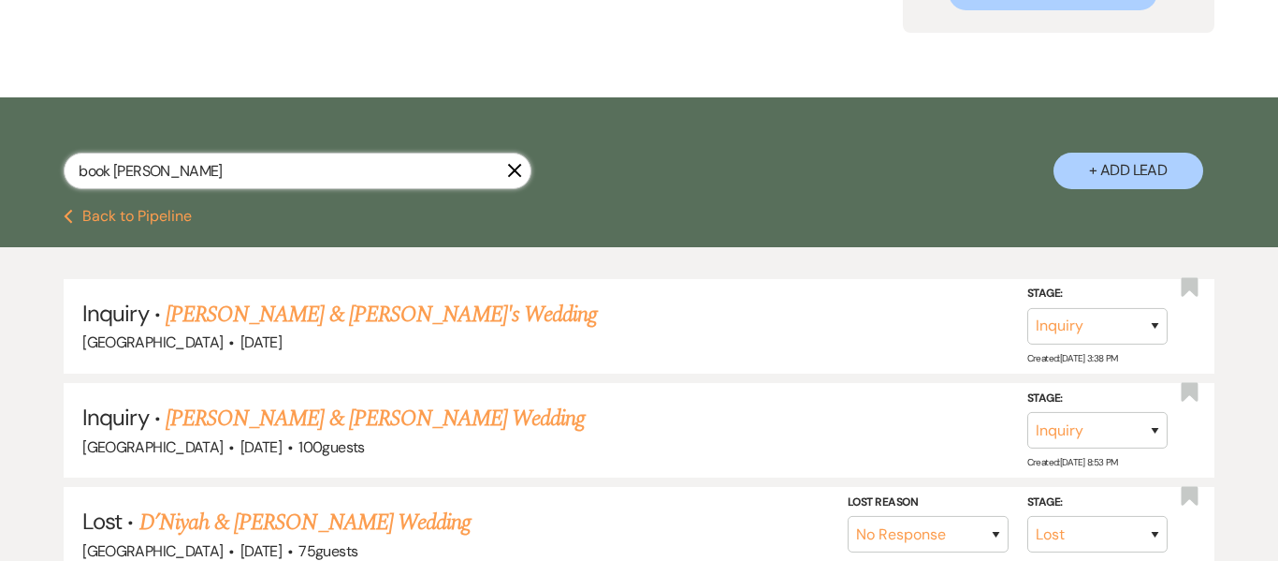
scroll to position [226, 0]
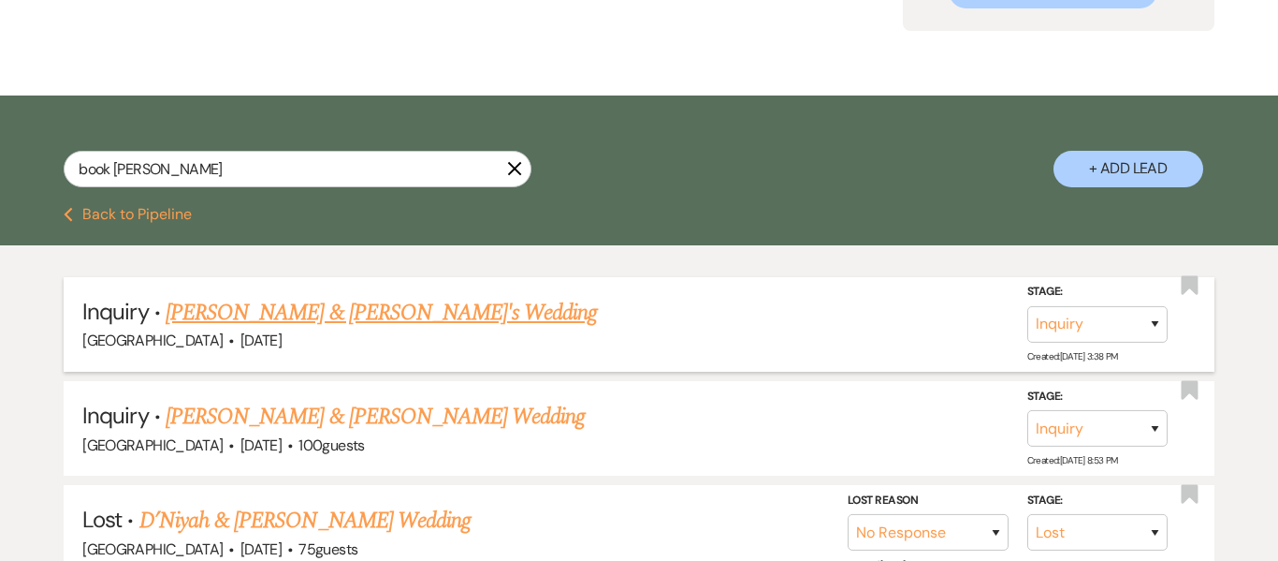
click at [338, 313] on link "[PERSON_NAME] & [PERSON_NAME]'s Wedding" at bounding box center [382, 313] width 432 height 34
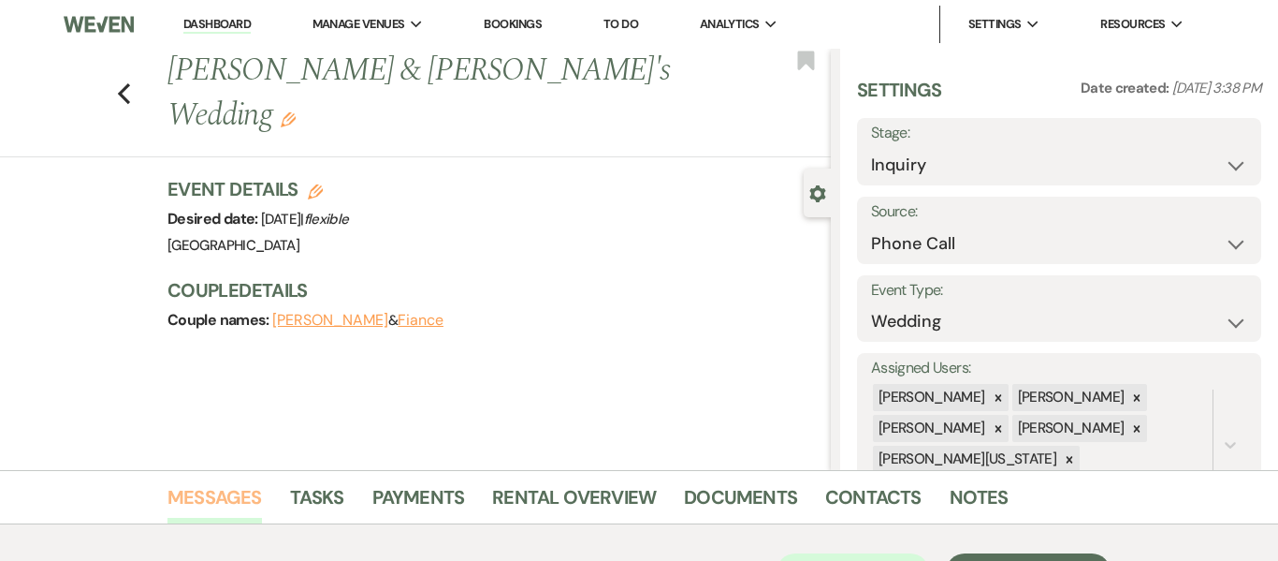
click at [224, 493] on link "Messages" at bounding box center [215, 502] width 95 height 41
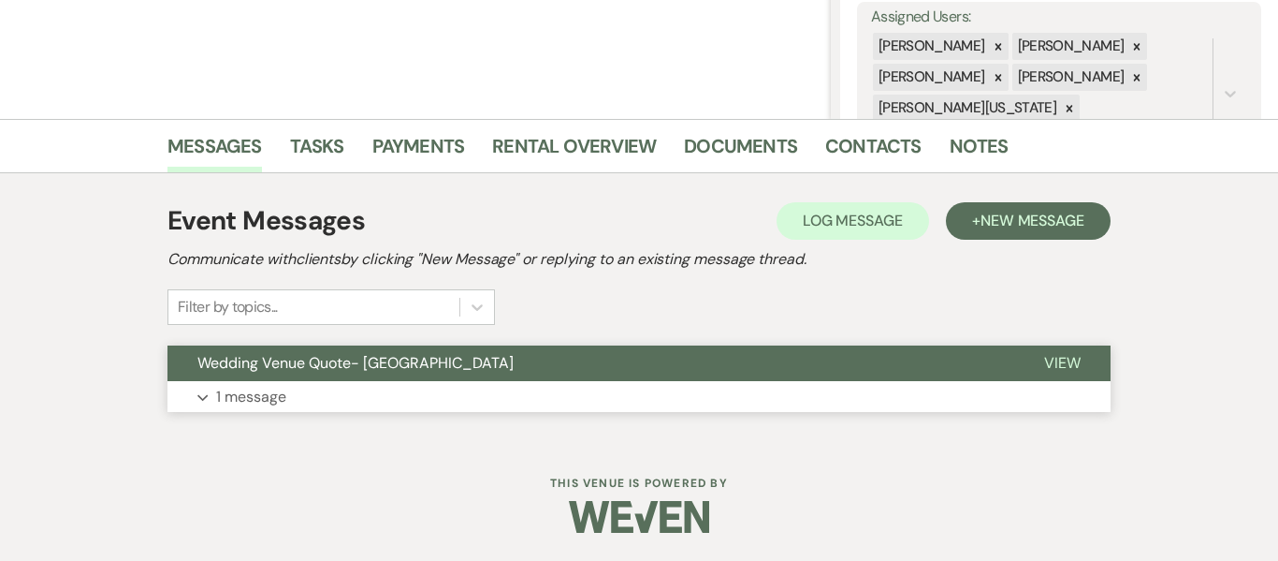
click at [227, 406] on p "1 message" at bounding box center [251, 397] width 70 height 24
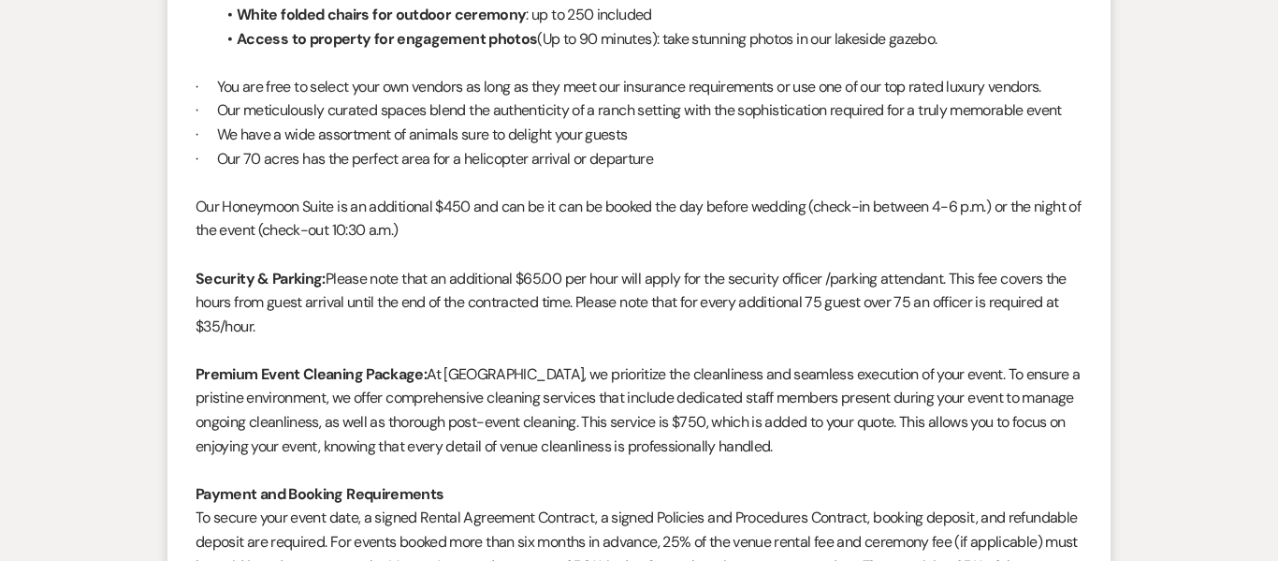
scroll to position [2351, 0]
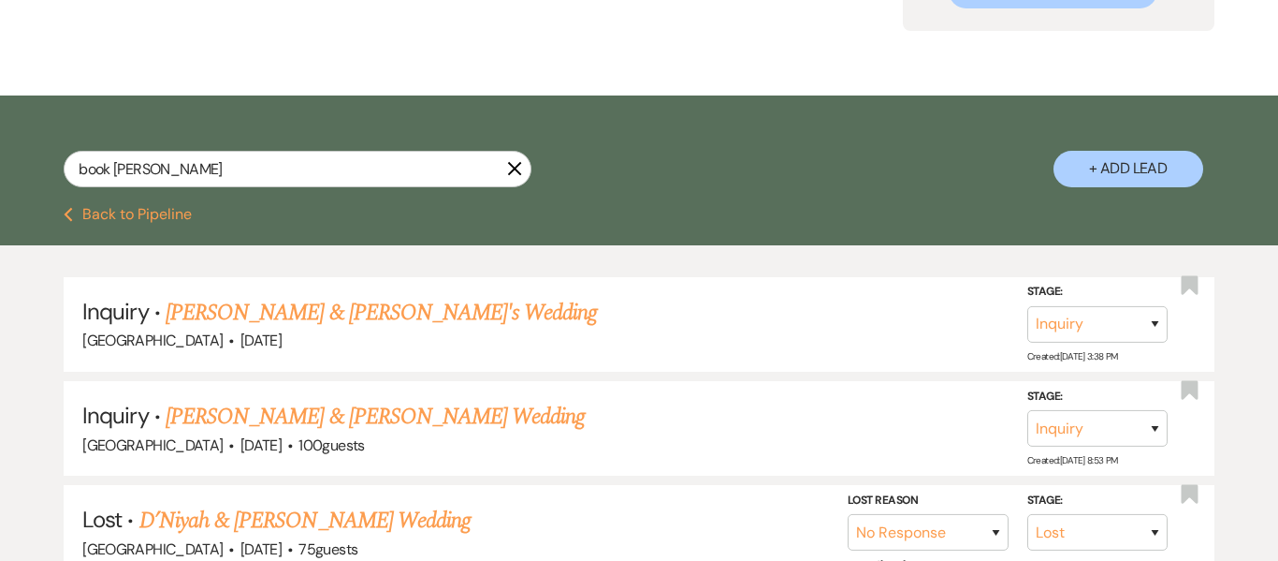
scroll to position [395, 0]
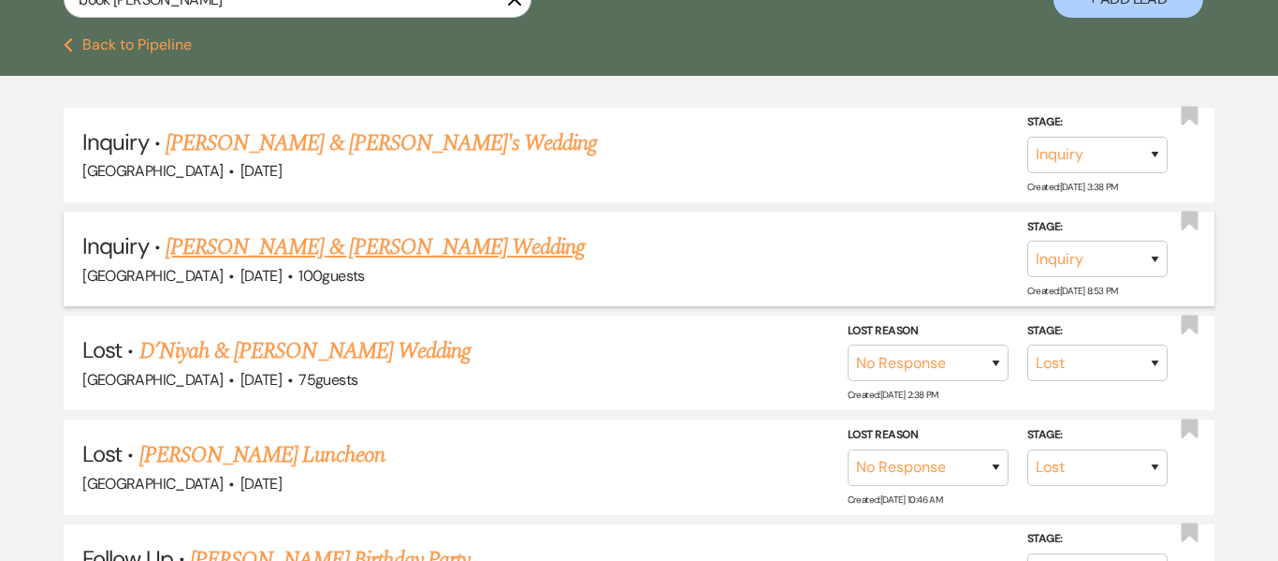
click at [375, 255] on link "[PERSON_NAME] & [PERSON_NAME] Wedding" at bounding box center [375, 247] width 419 height 34
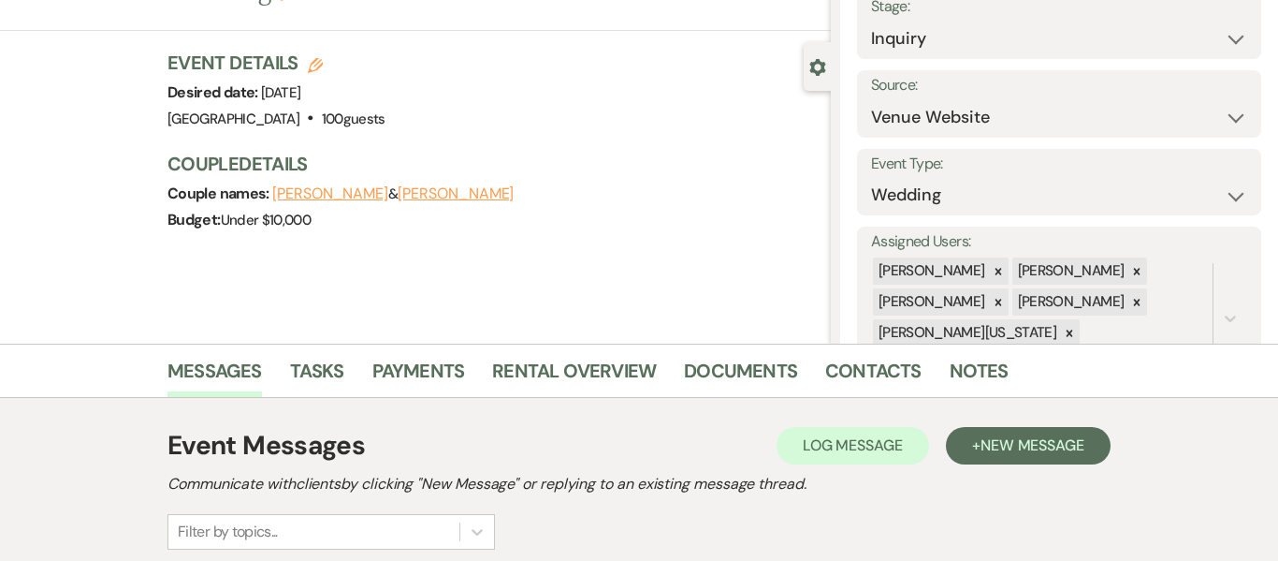
scroll to position [139, 0]
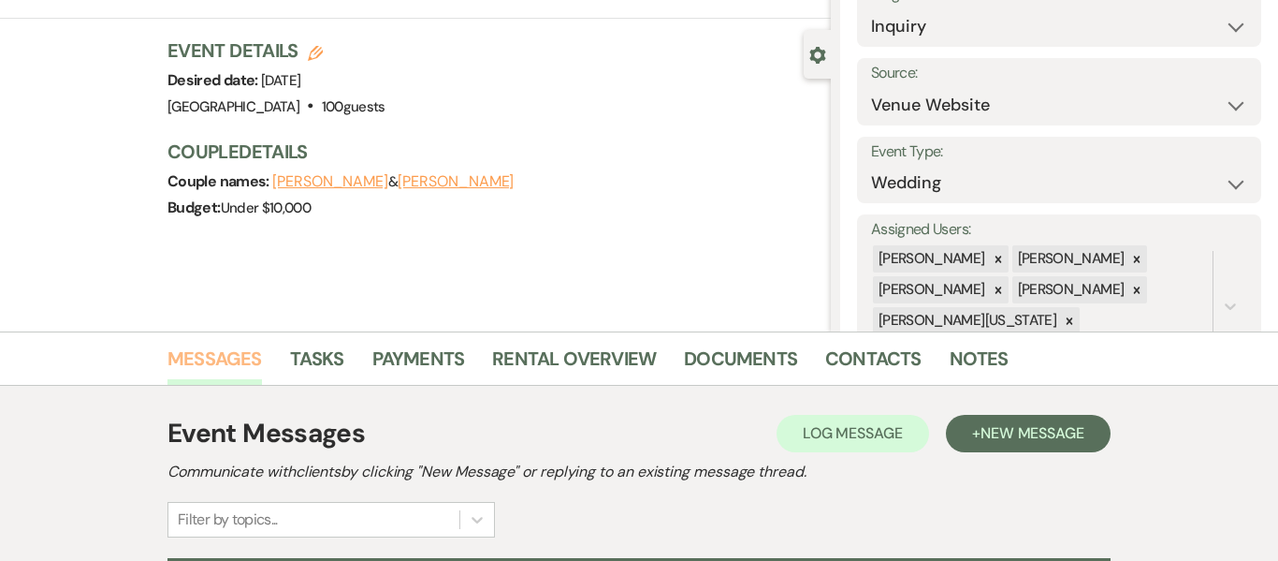
click at [241, 361] on link "Messages" at bounding box center [215, 363] width 95 height 41
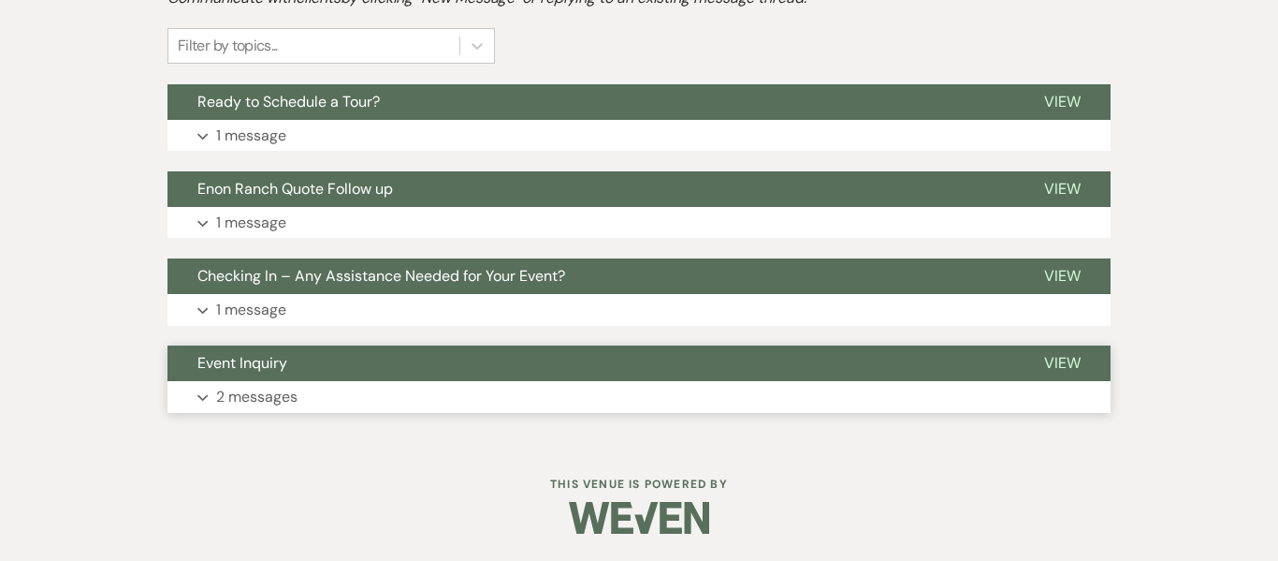
click at [253, 404] on p "2 messages" at bounding box center [256, 397] width 81 height 24
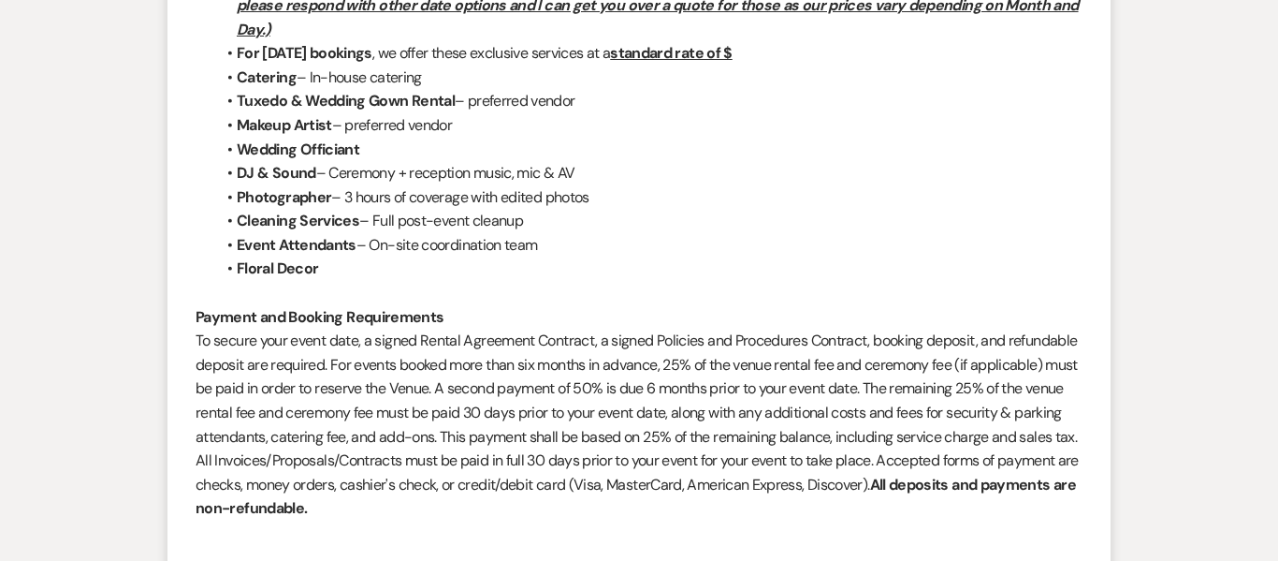
scroll to position [1681, 0]
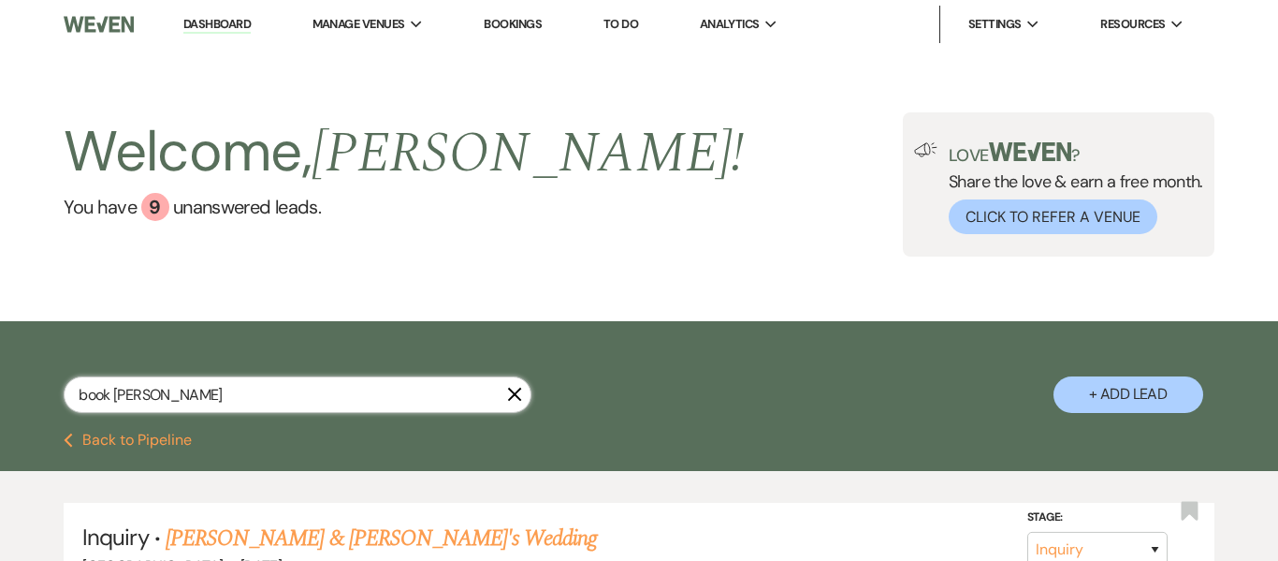
click at [117, 393] on input "book [PERSON_NAME]" at bounding box center [298, 394] width 468 height 36
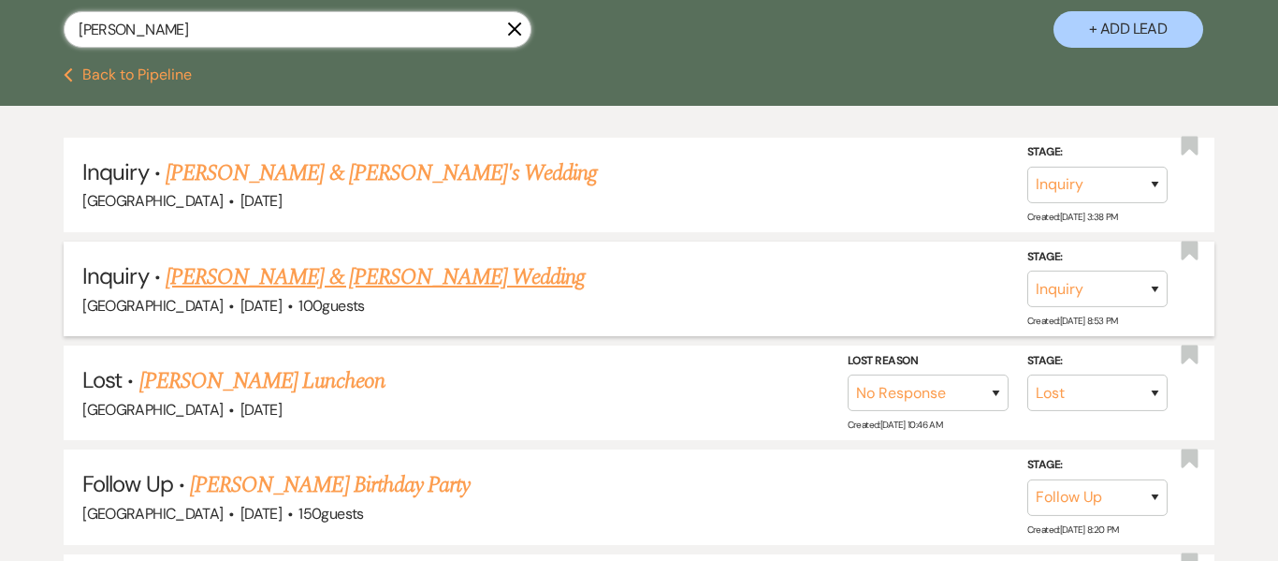
scroll to position [370, 0]
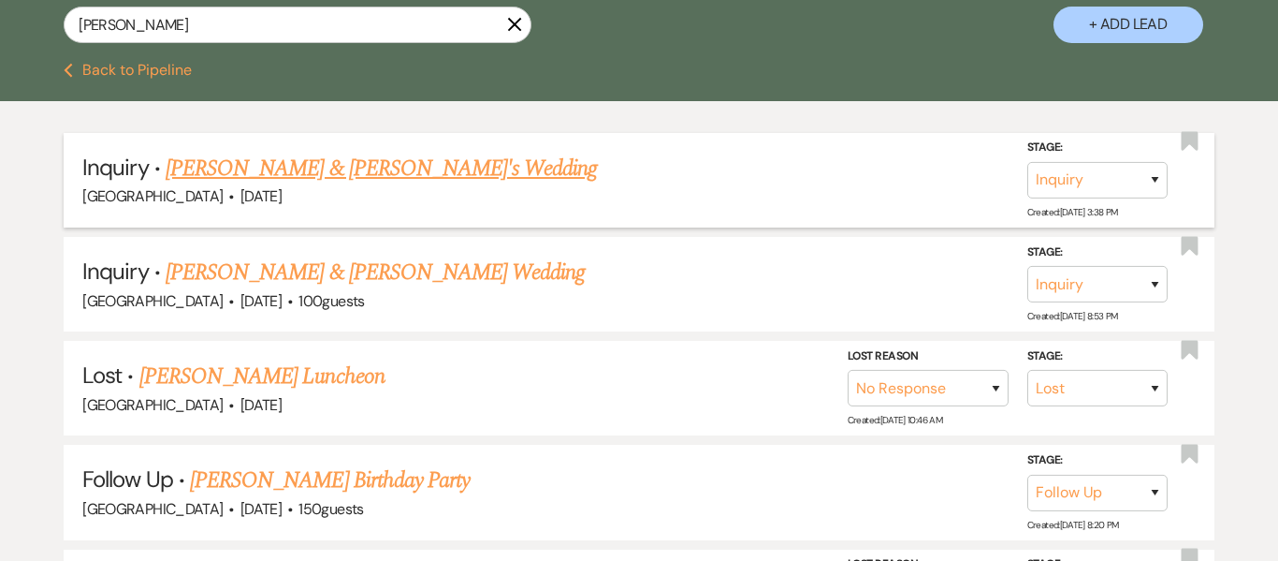
click at [302, 171] on link "[PERSON_NAME] & [PERSON_NAME]'s Wedding" at bounding box center [382, 169] width 432 height 34
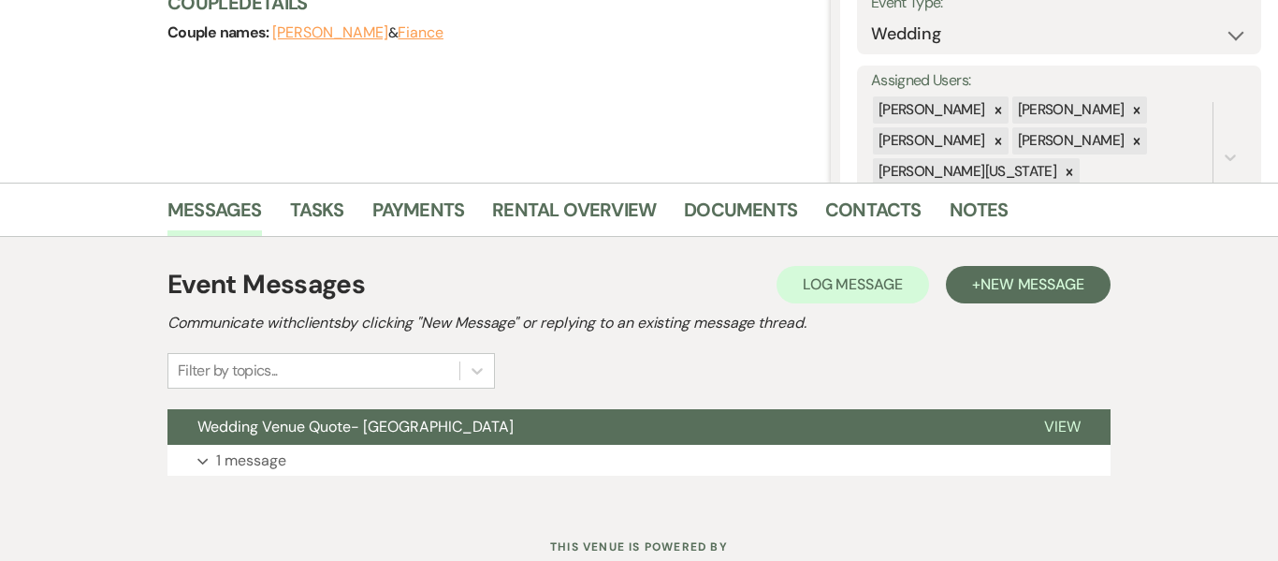
scroll to position [351, 0]
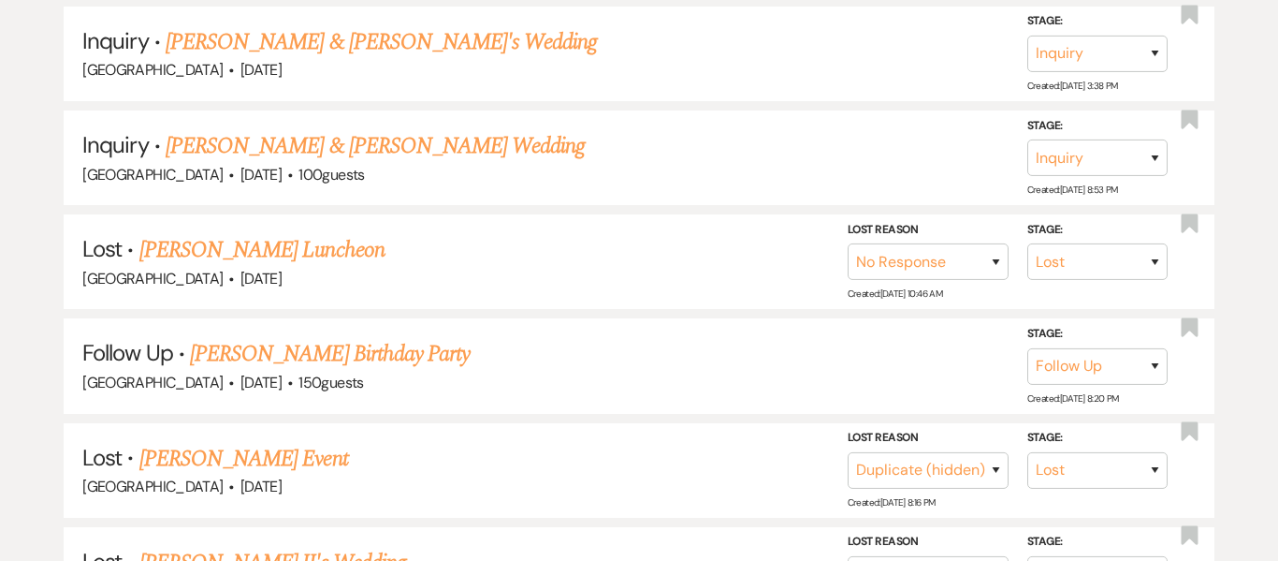
scroll to position [499, 0]
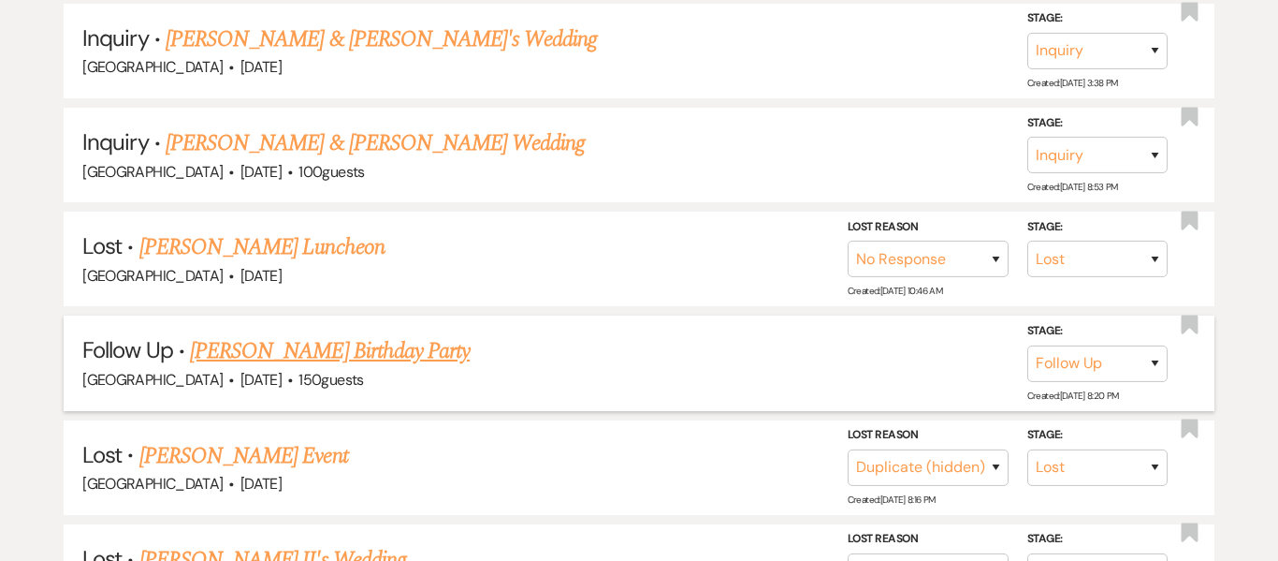
click at [390, 362] on link "[PERSON_NAME] Birthday Party" at bounding box center [330, 351] width 280 height 34
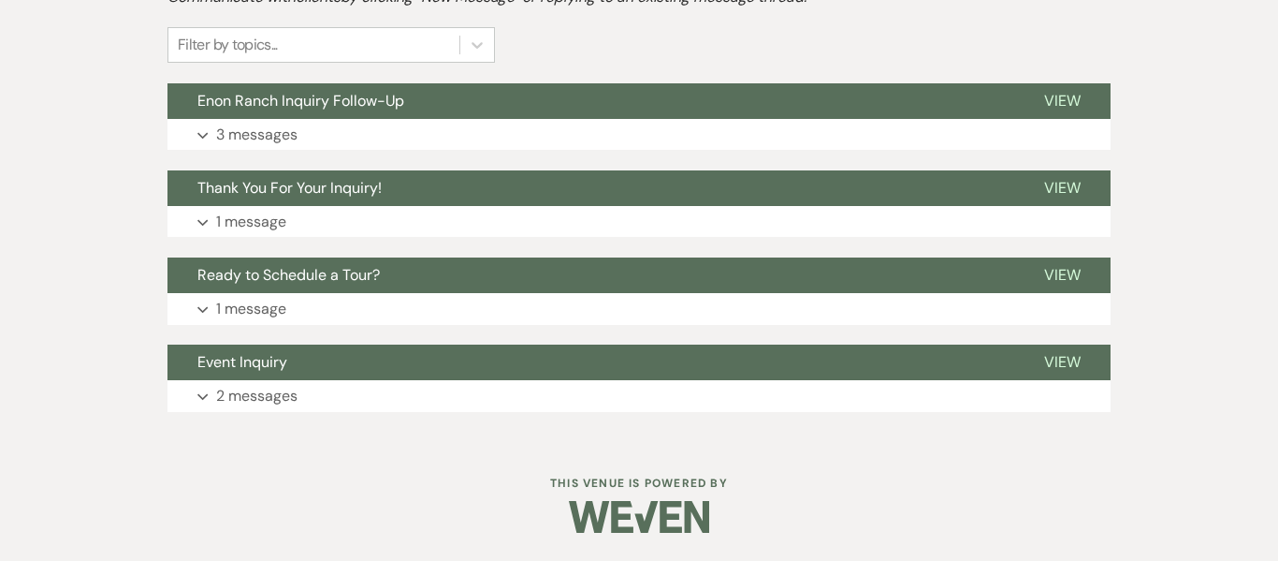
scroll to position [612, 0]
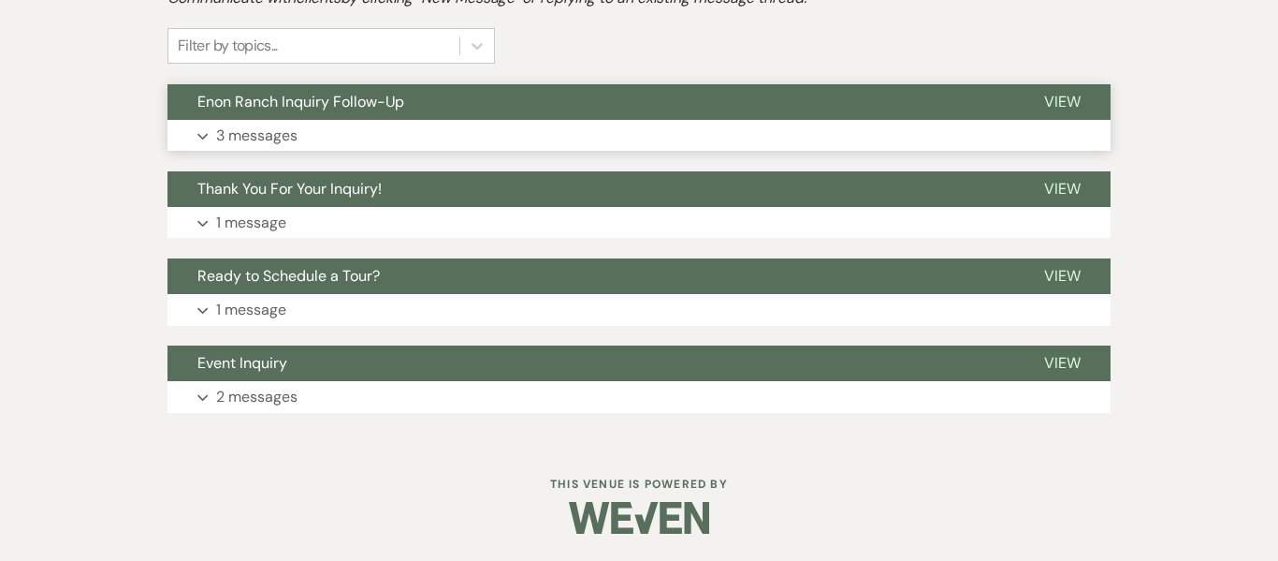
click at [242, 131] on p "3 messages" at bounding box center [256, 136] width 81 height 24
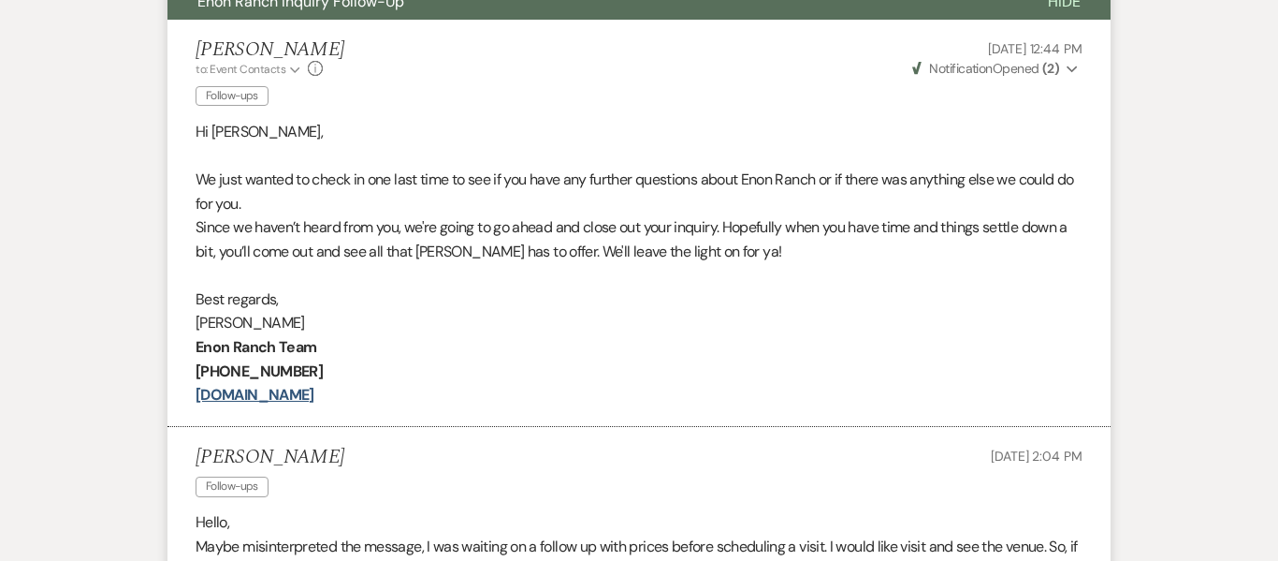
scroll to position [711, 0]
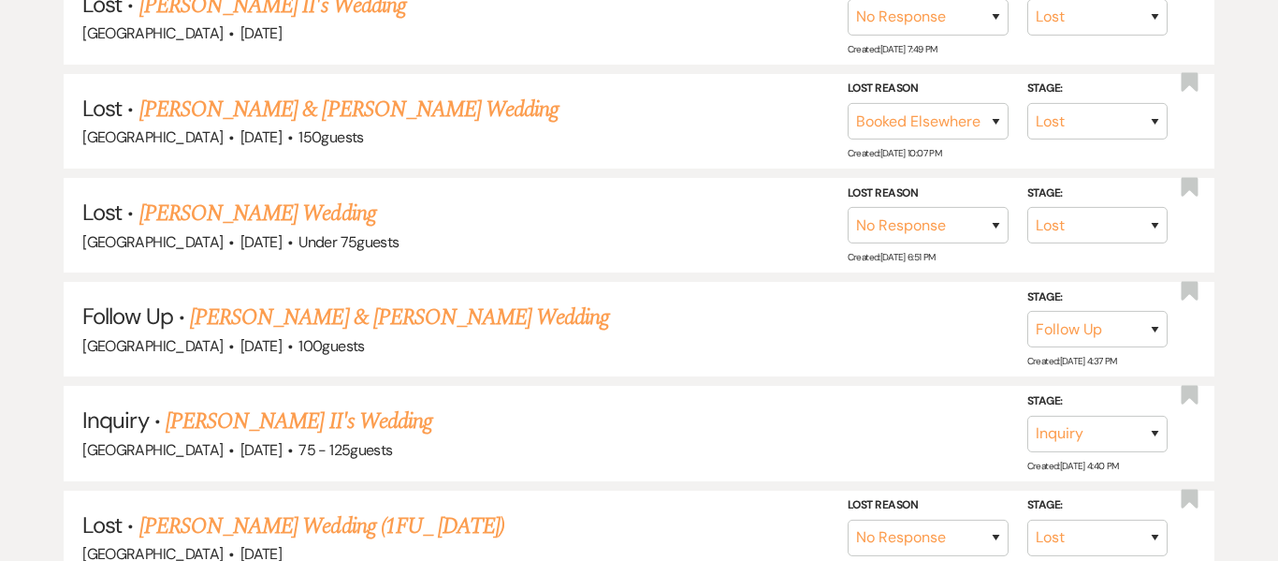
scroll to position [1067, 0]
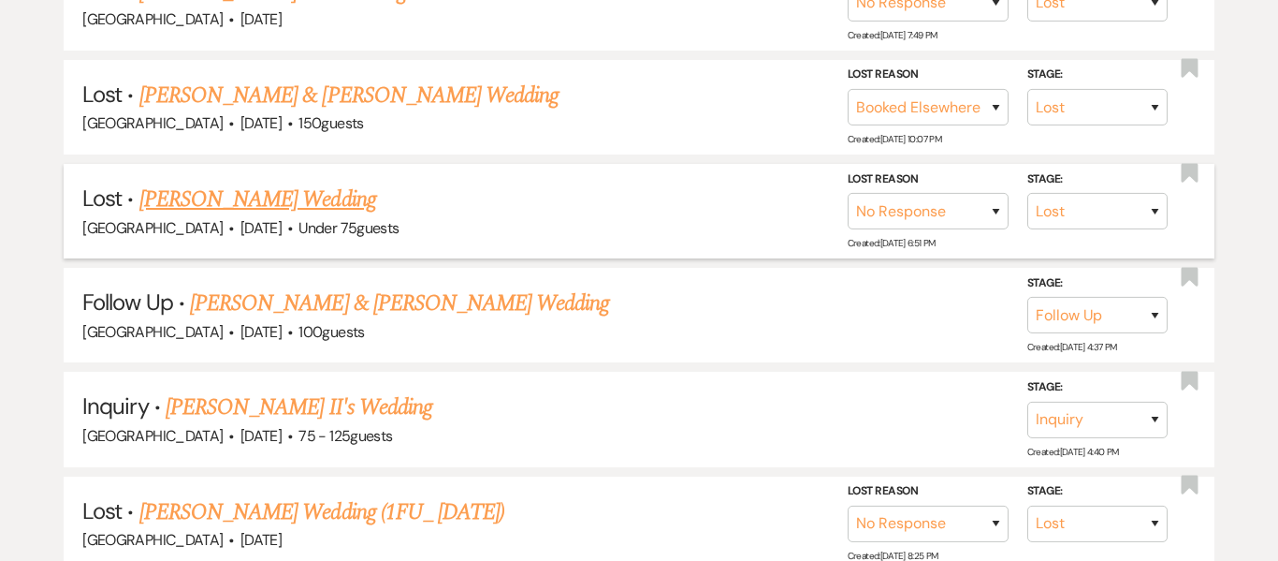
click at [278, 201] on link "[PERSON_NAME] Wedding" at bounding box center [257, 199] width 237 height 34
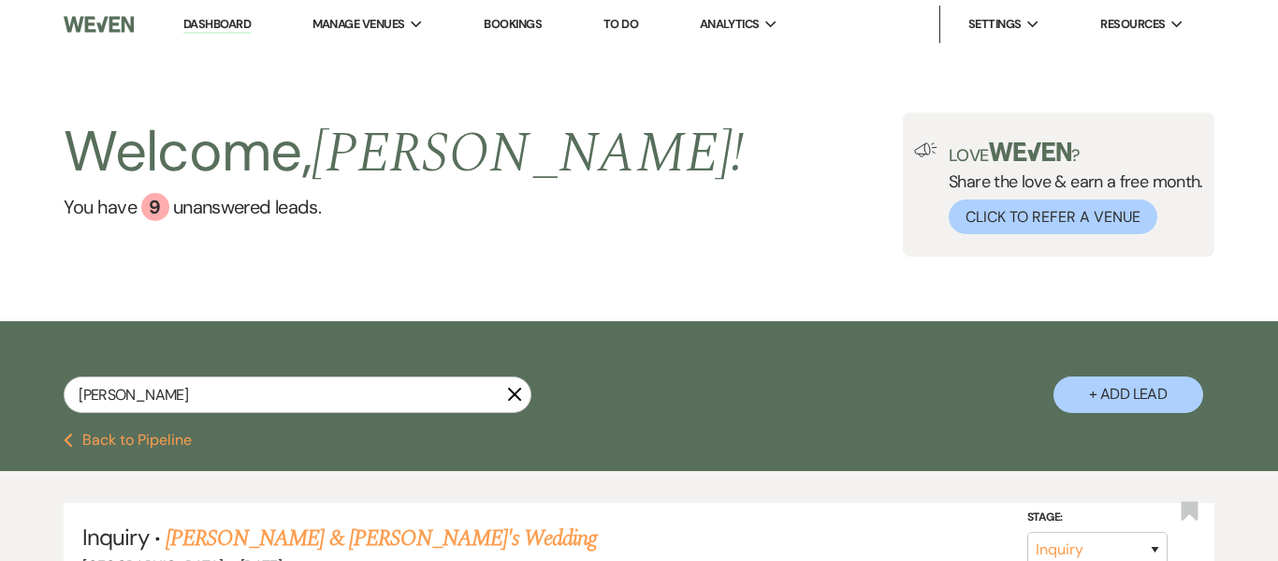
click at [498, 265] on div "Welcome, [PERSON_NAME] ! You have 9 unanswered lead s . Love ? Share the love &…" at bounding box center [639, 185] width 1278 height 272
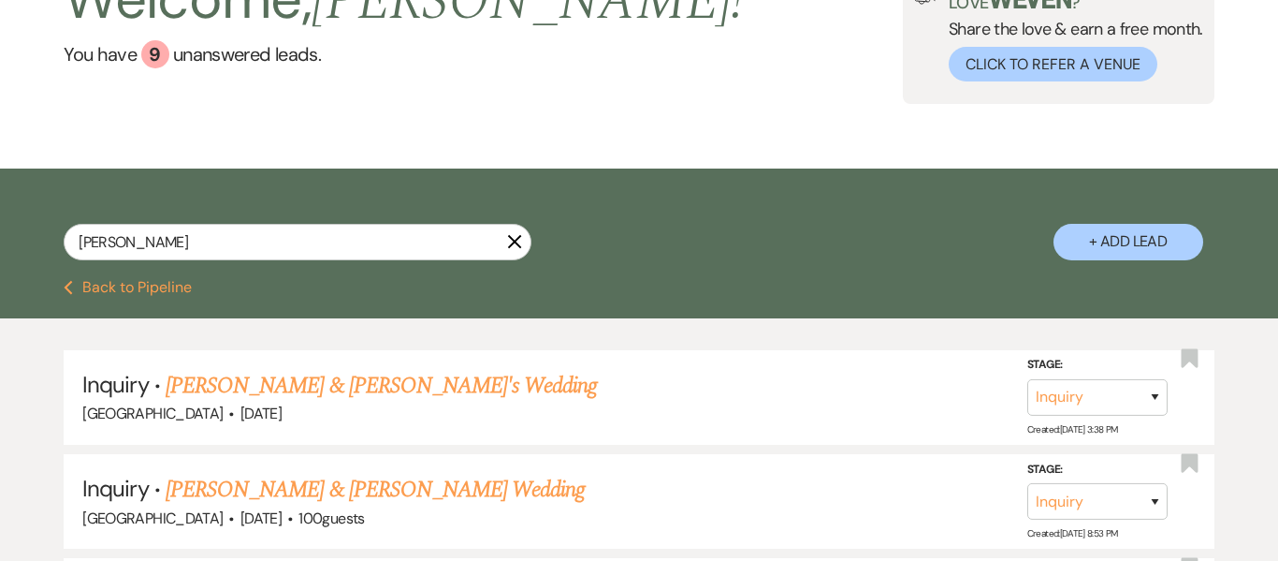
scroll to position [153, 0]
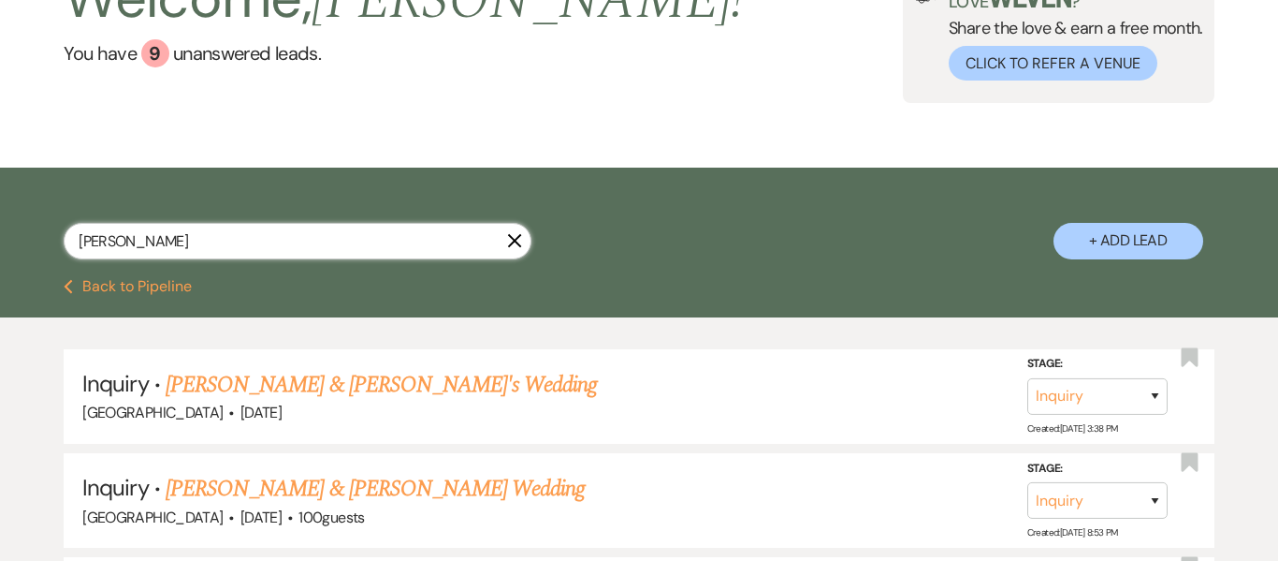
click at [268, 242] on input "[PERSON_NAME]" at bounding box center [298, 241] width 468 height 36
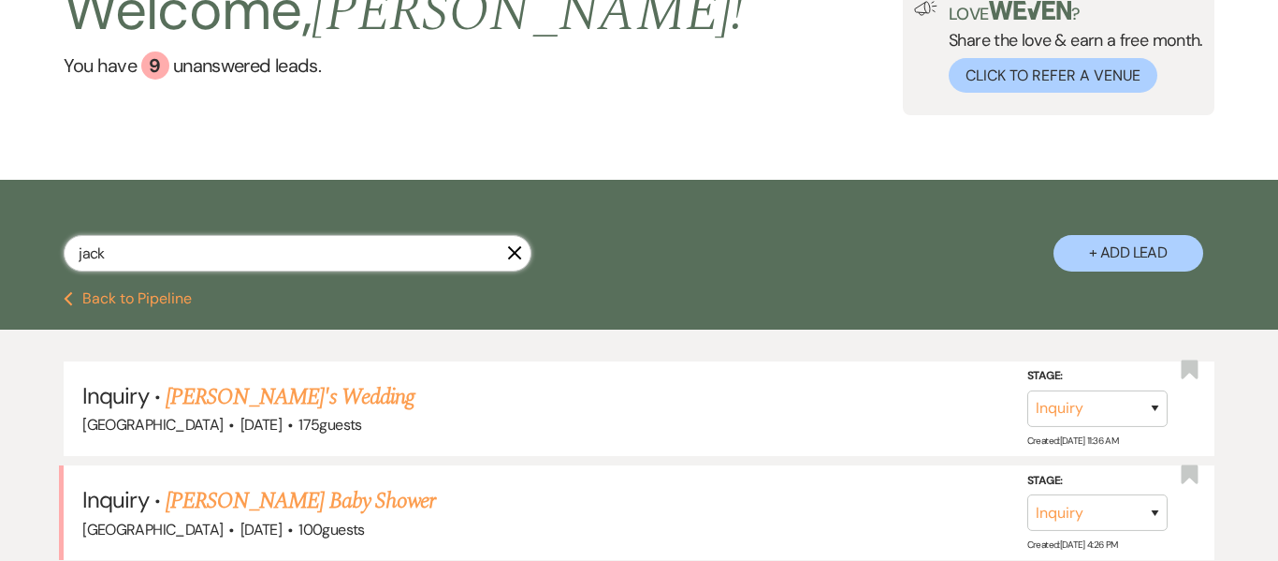
scroll to position [153, 0]
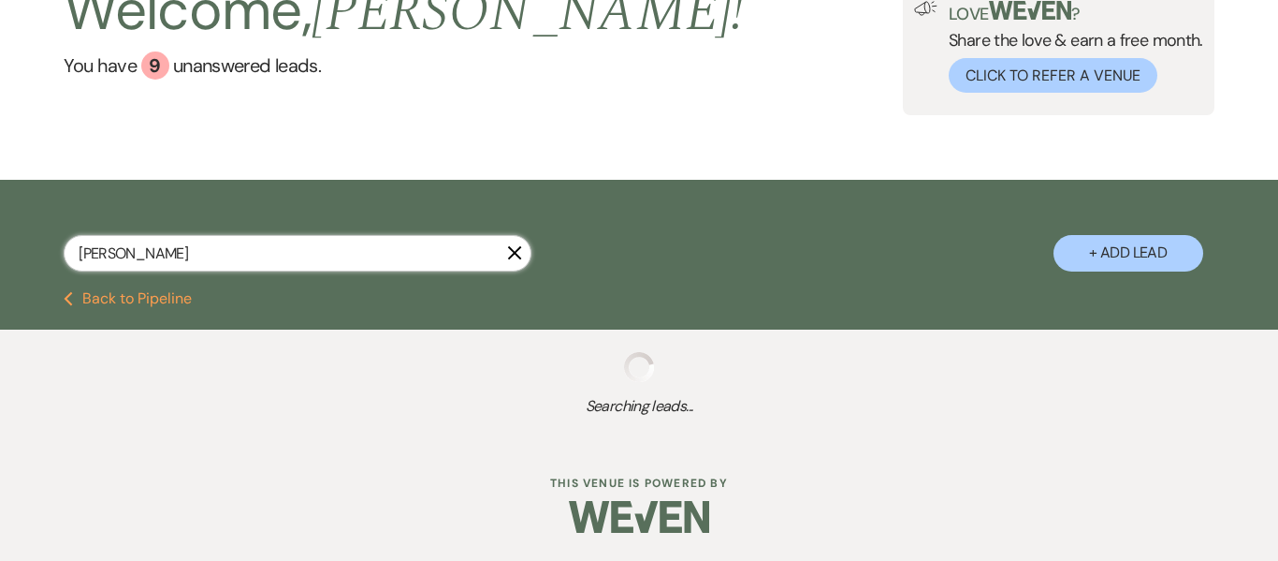
scroll to position [153, 0]
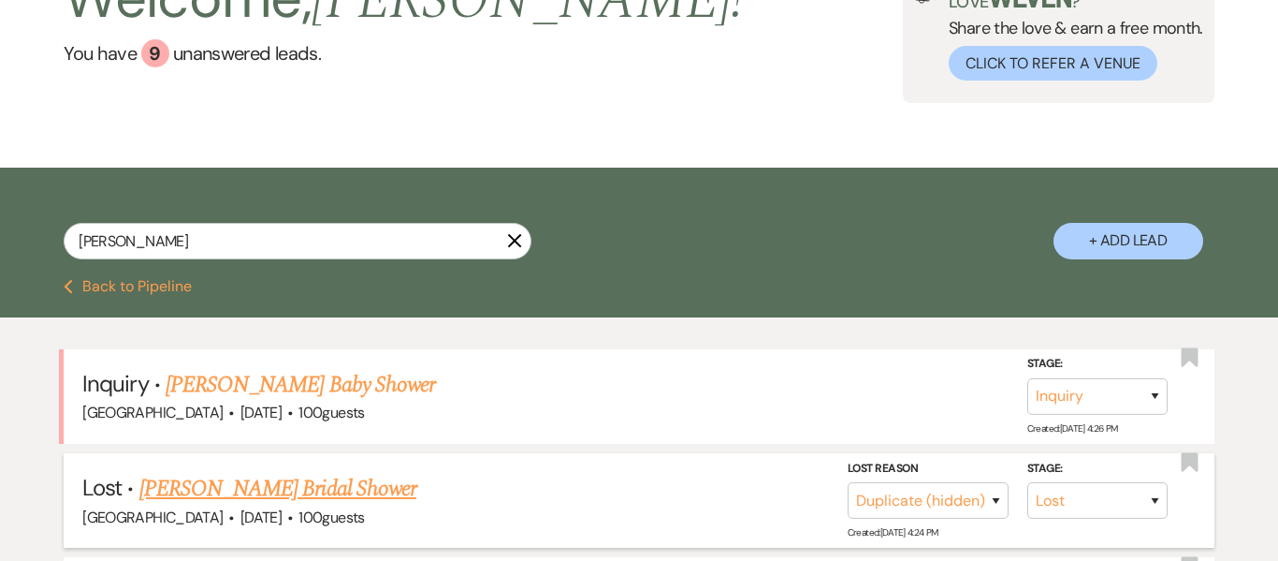
click at [253, 489] on link "[PERSON_NAME] Bridal Shower" at bounding box center [277, 489] width 277 height 34
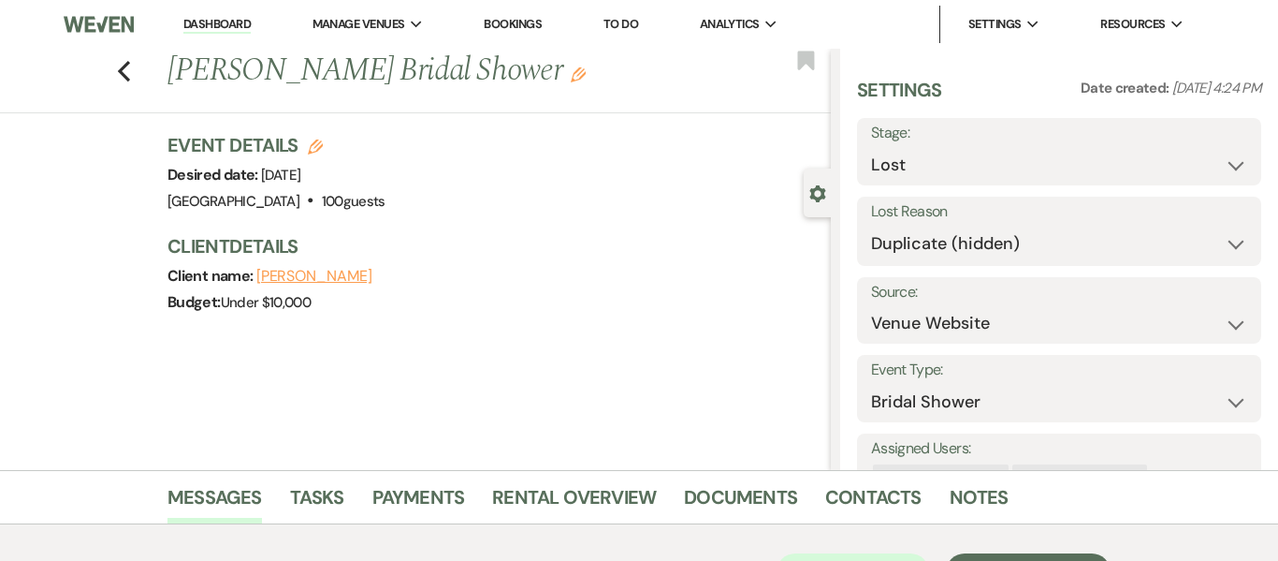
scroll to position [22, 0]
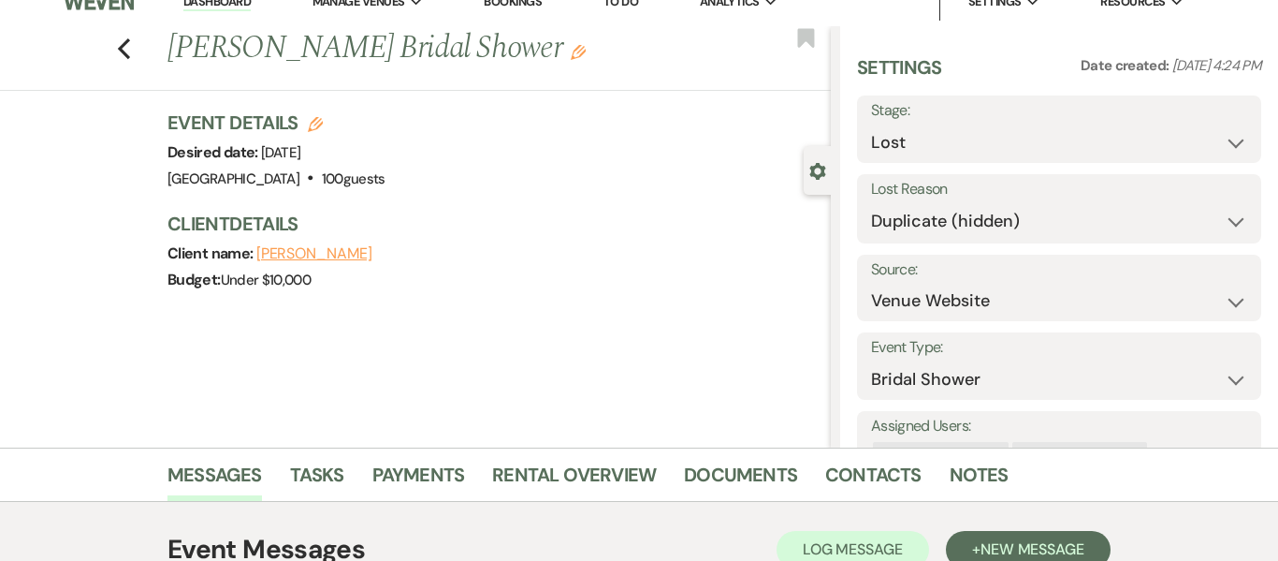
click at [699, 281] on div "Budget: Under $10,000" at bounding box center [490, 280] width 645 height 26
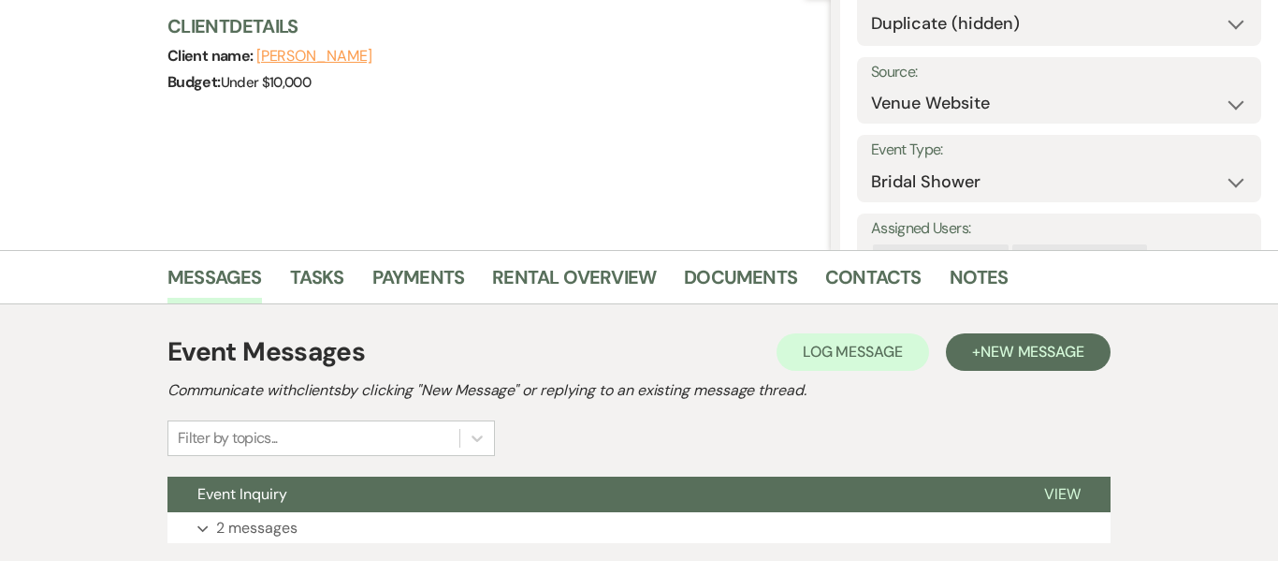
scroll to position [221, 0]
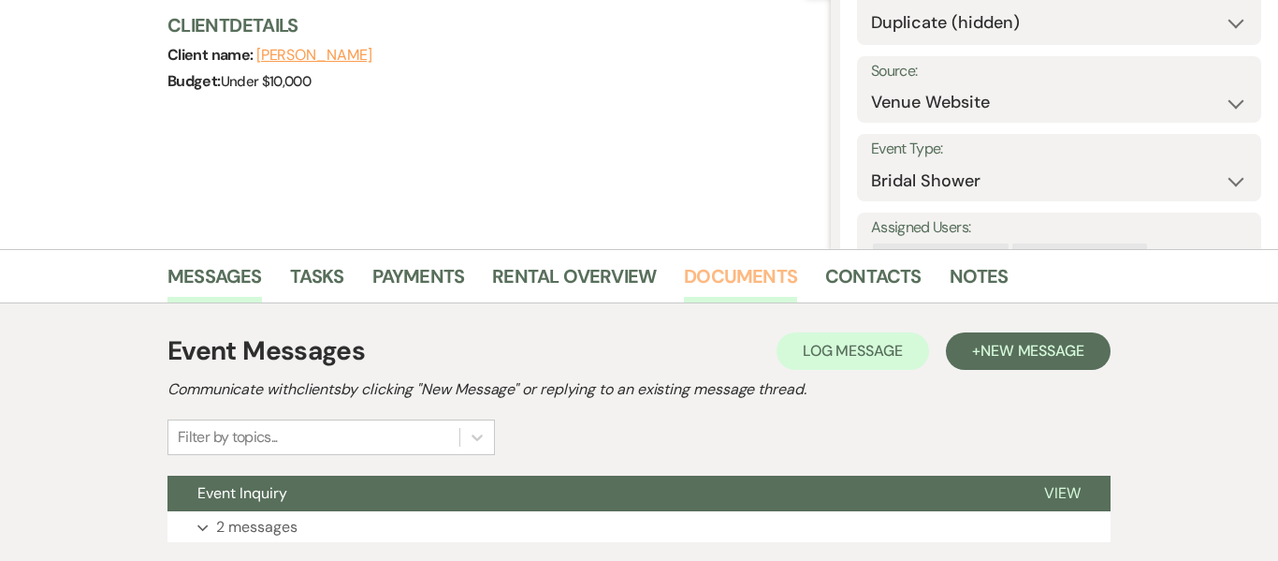
click at [720, 282] on link "Documents" at bounding box center [740, 281] width 113 height 41
